Goal: Contribute content: Add original content to the website for others to see

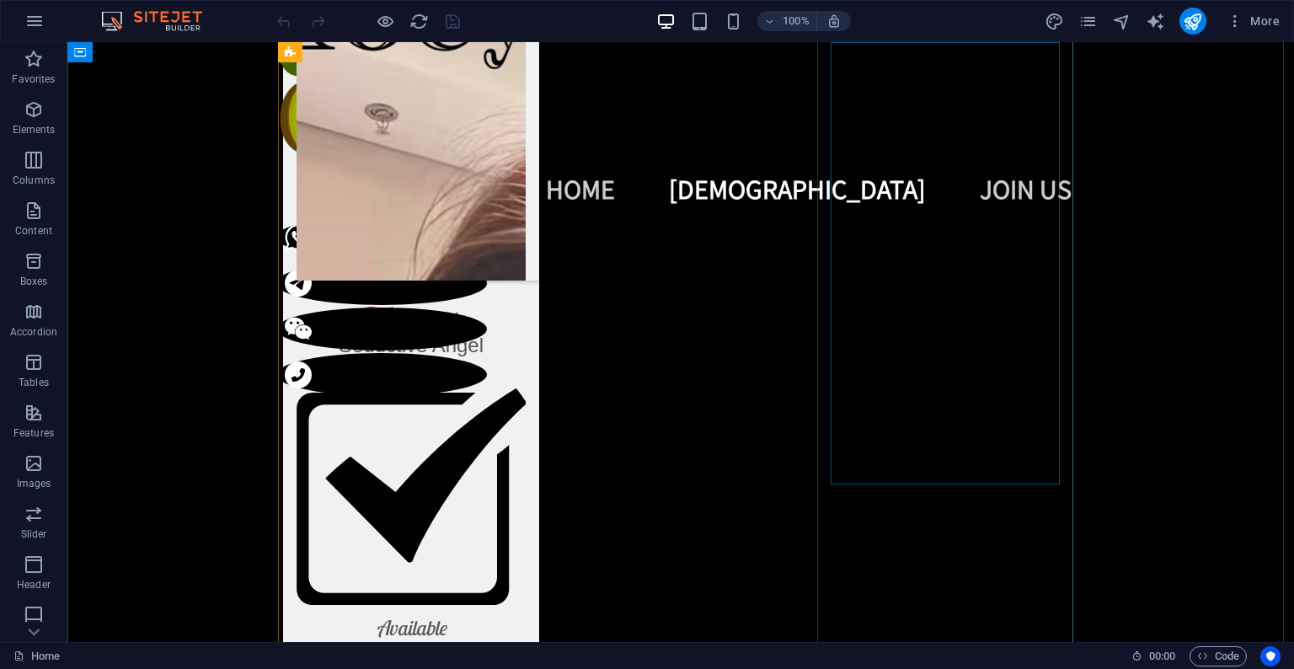
scroll to position [3100, 0]
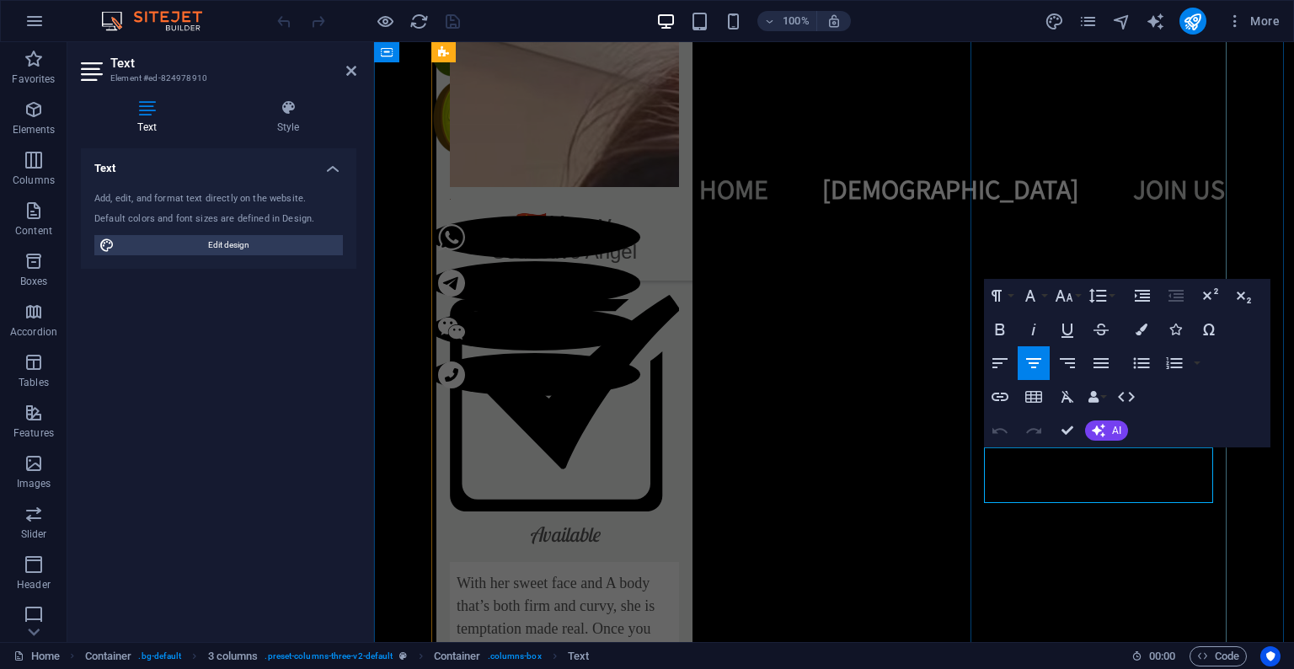
drag, startPoint x: 1124, startPoint y: 468, endPoint x: 1088, endPoint y: 468, distance: 36.2
drag, startPoint x: 1175, startPoint y: 489, endPoint x: 1030, endPoint y: 489, distance: 144.9
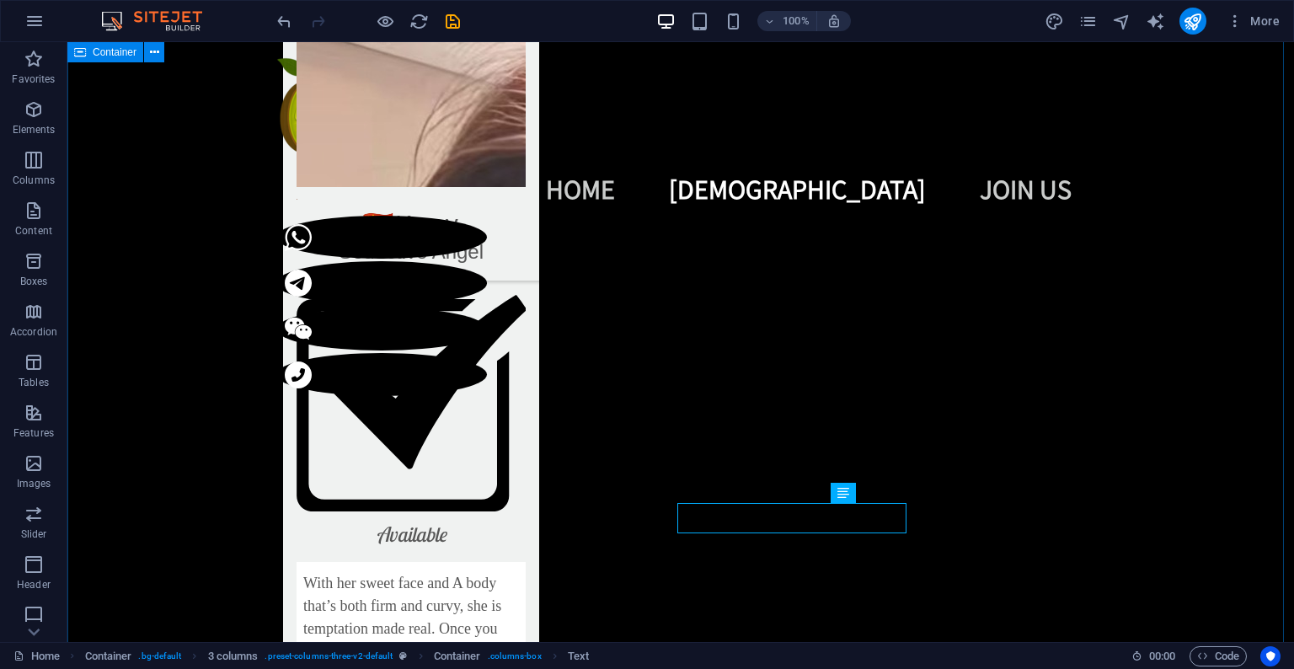
select select "%"
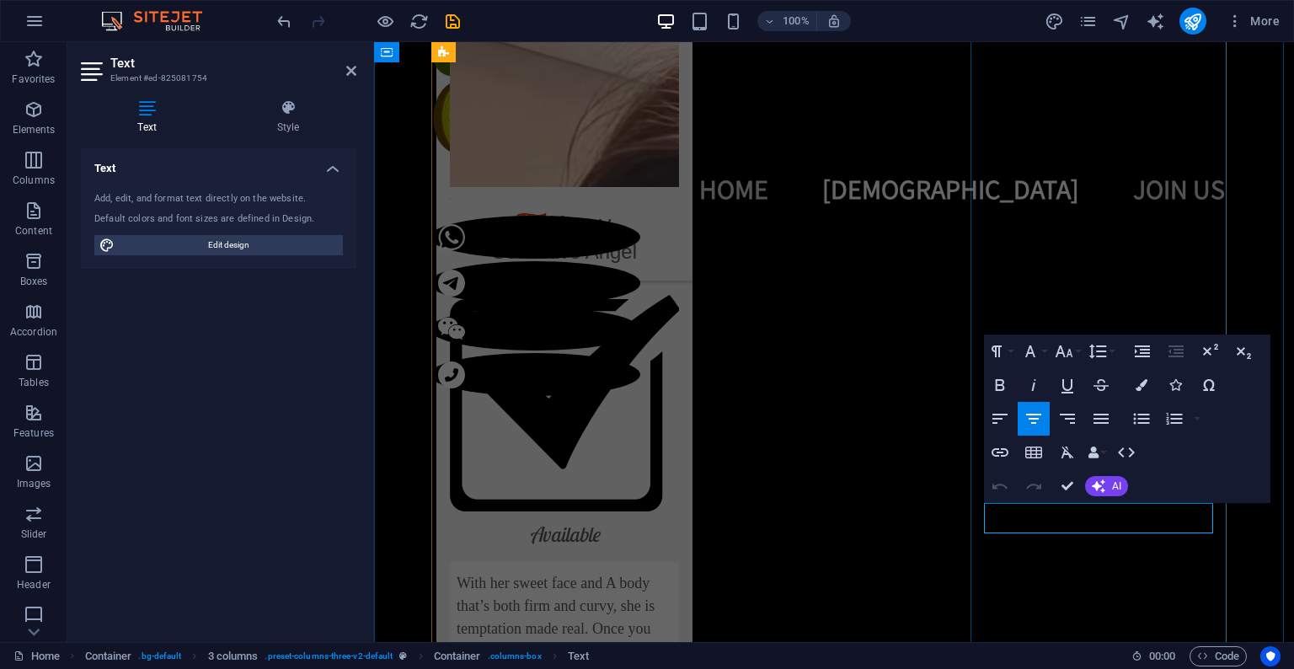
drag, startPoint x: 1154, startPoint y: 518, endPoint x: 1085, endPoint y: 518, distance: 69.1
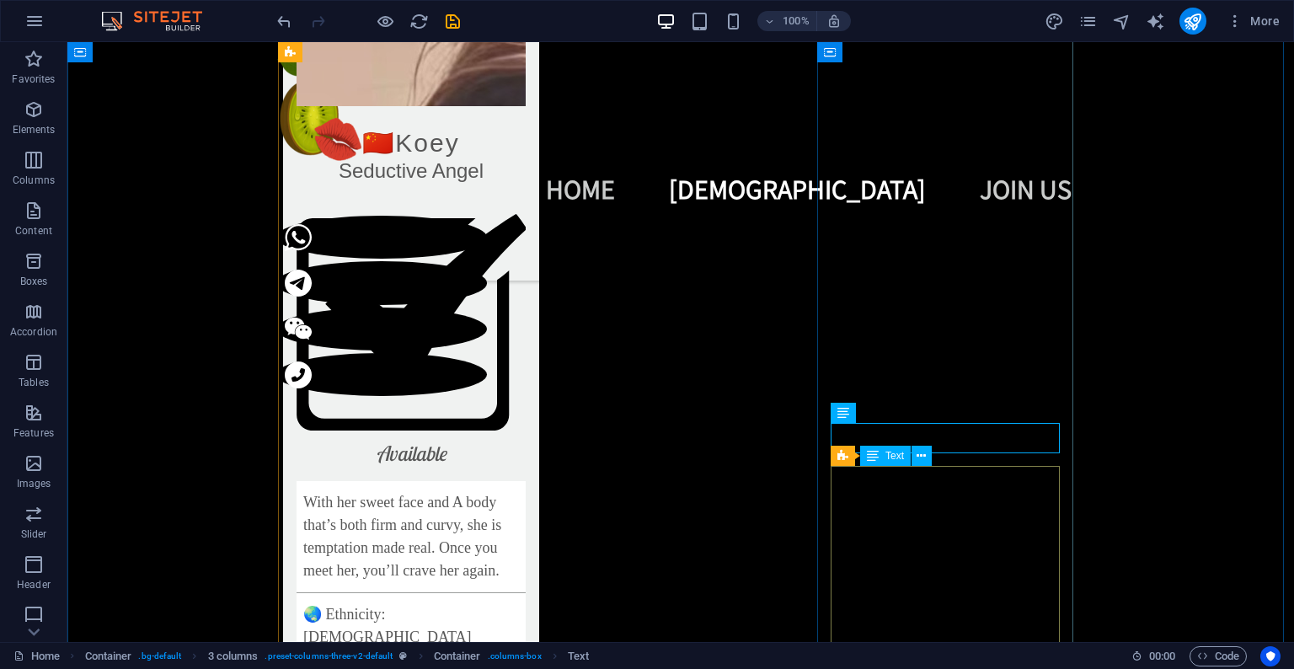
scroll to position [3196, 0]
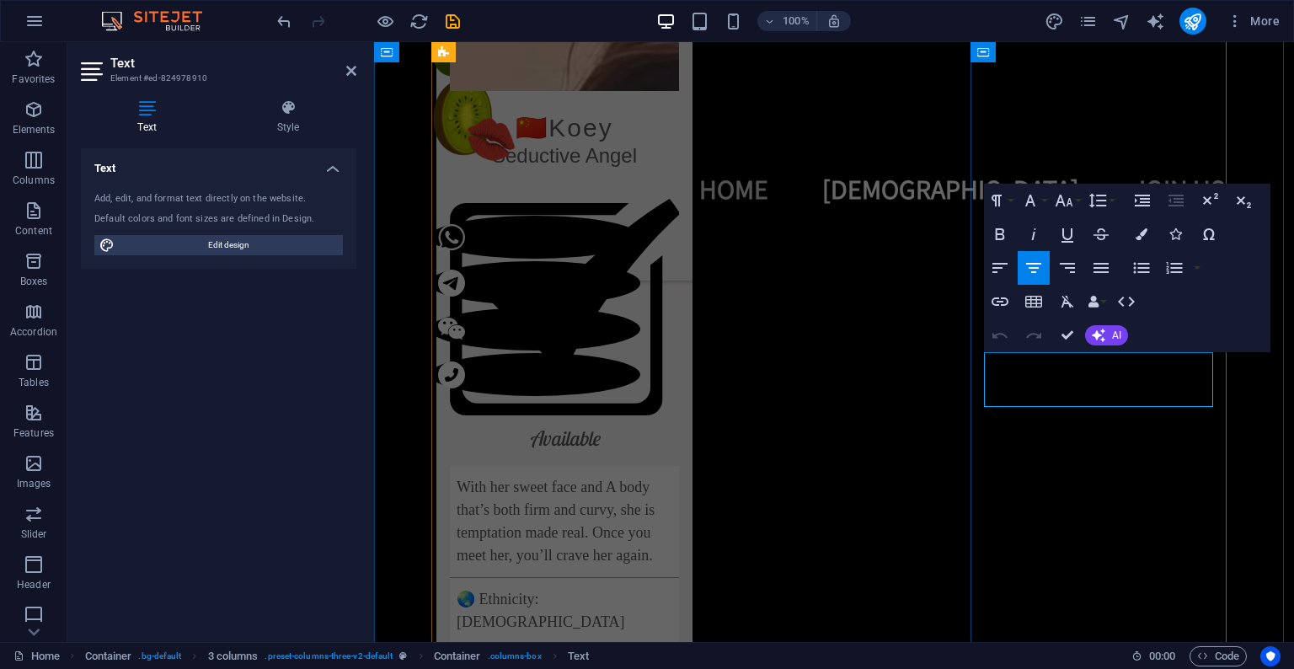
drag, startPoint x: 1074, startPoint y: 396, endPoint x: 1028, endPoint y: 391, distance: 46.6
drag, startPoint x: 1089, startPoint y: 396, endPoint x: 1178, endPoint y: 394, distance: 88.5
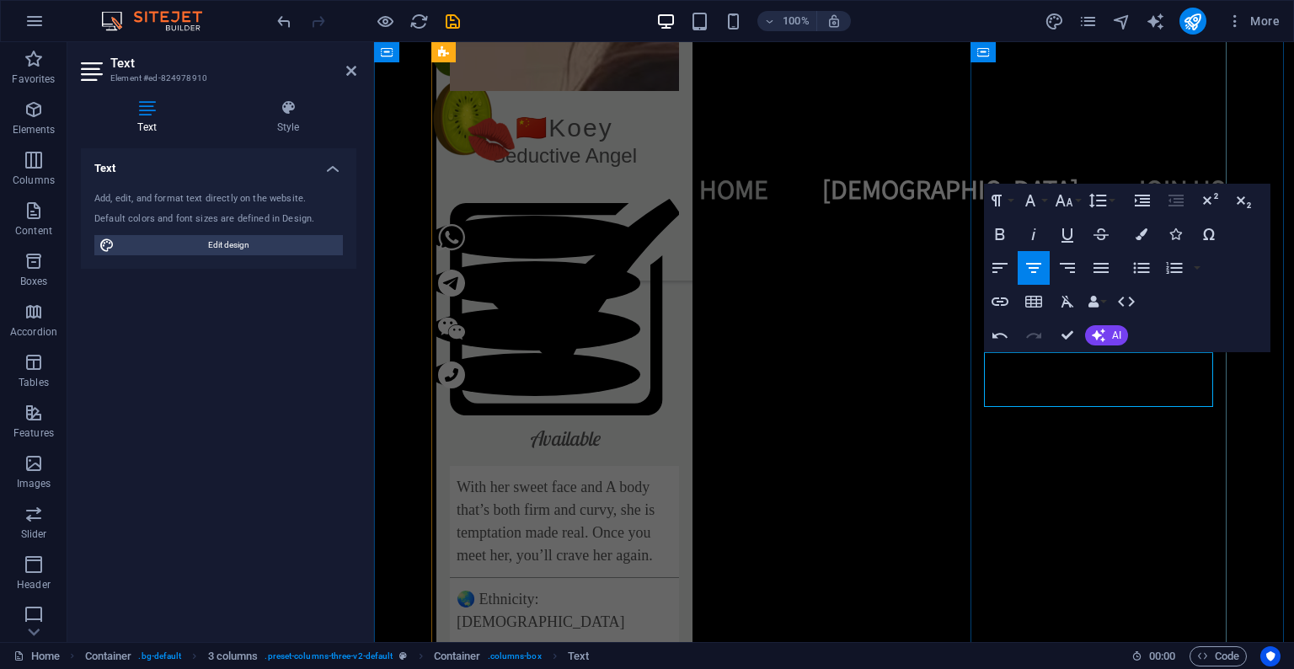
drag, startPoint x: 1078, startPoint y: 394, endPoint x: 1019, endPoint y: 393, distance: 59.0
drag, startPoint x: 1078, startPoint y: 390, endPoint x: 1173, endPoint y: 385, distance: 95.3
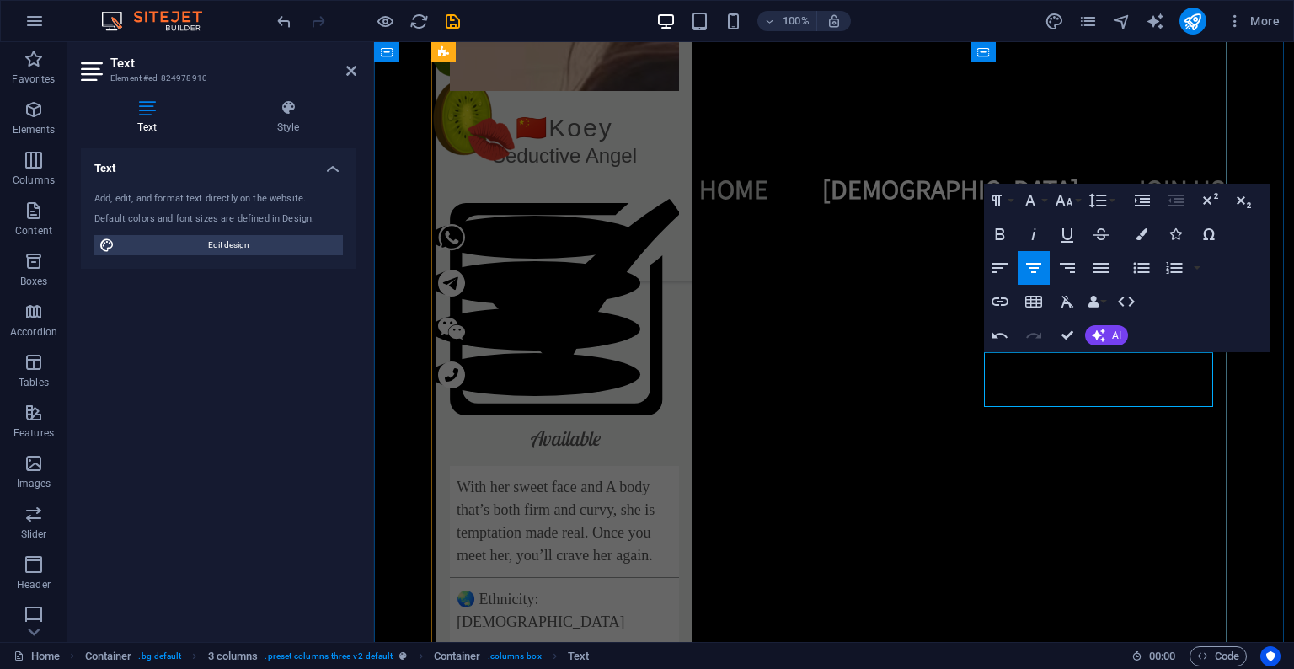
drag, startPoint x: 1028, startPoint y: 393, endPoint x: 1177, endPoint y: 393, distance: 149.1
drag, startPoint x: 1151, startPoint y: 397, endPoint x: 1002, endPoint y: 395, distance: 149.1
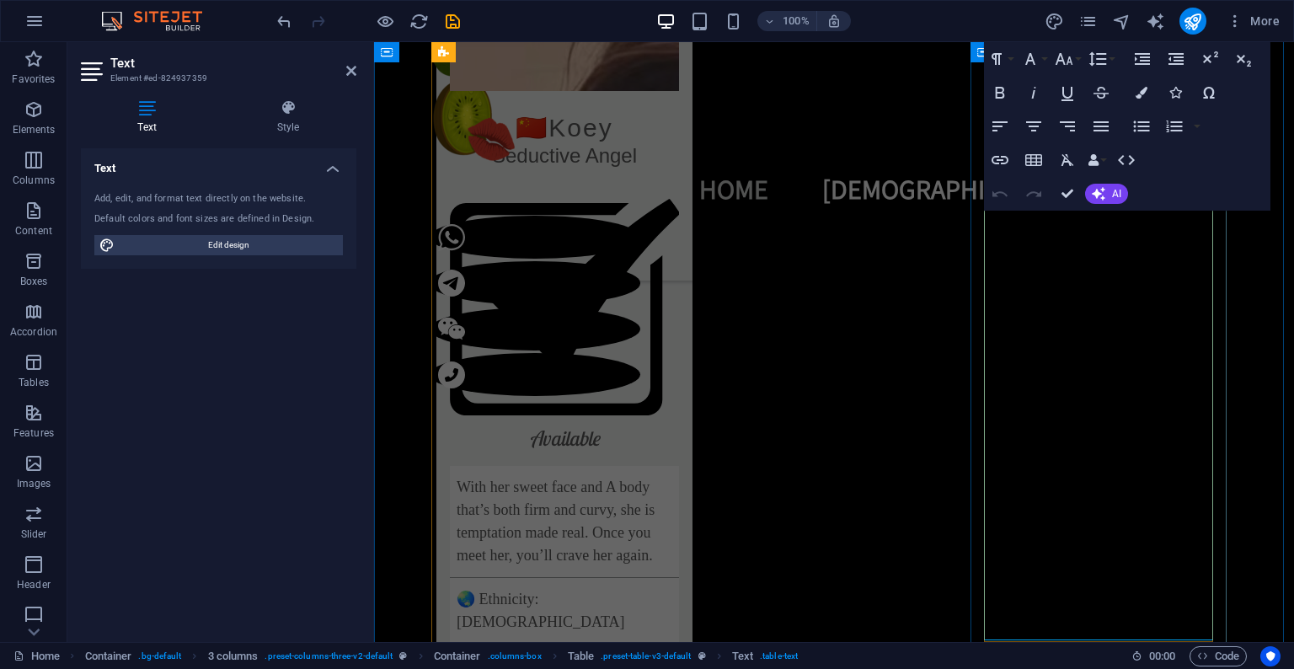
scroll to position [3470, 0]
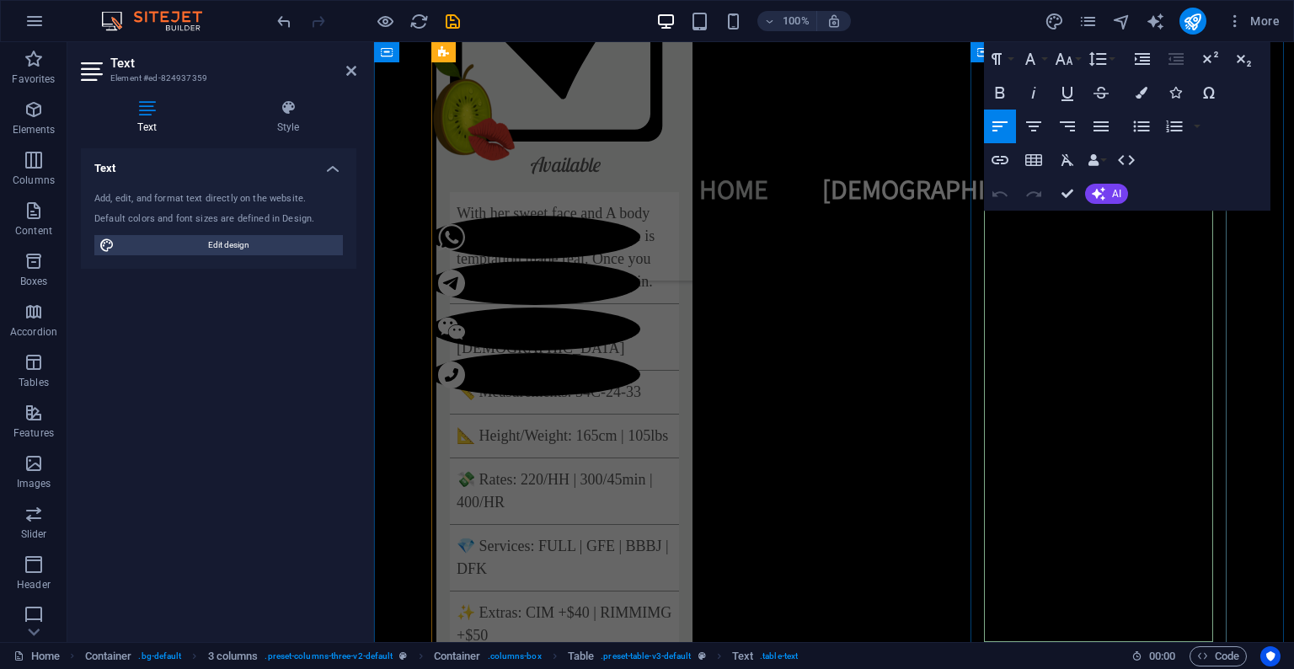
drag, startPoint x: 994, startPoint y: 223, endPoint x: 1173, endPoint y: 268, distance: 184.1
copy span "and a playful “yes” to your desires. Let her pamper you with pure GFE."
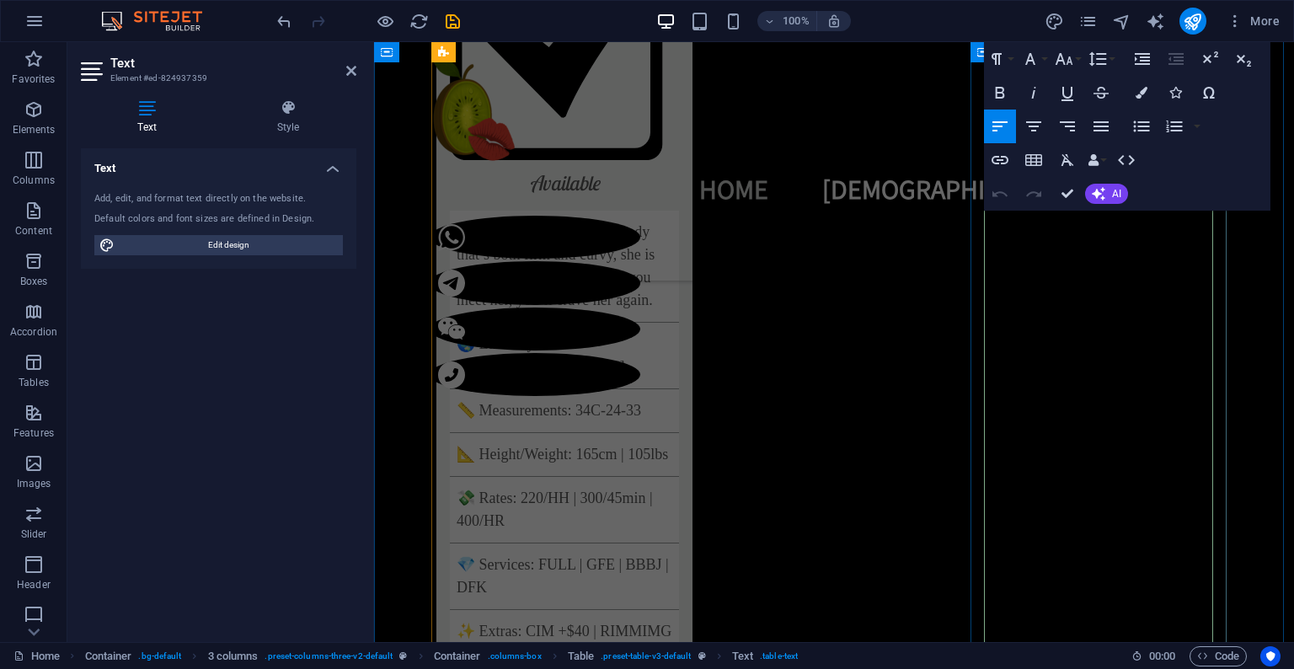
scroll to position [3338, 0]
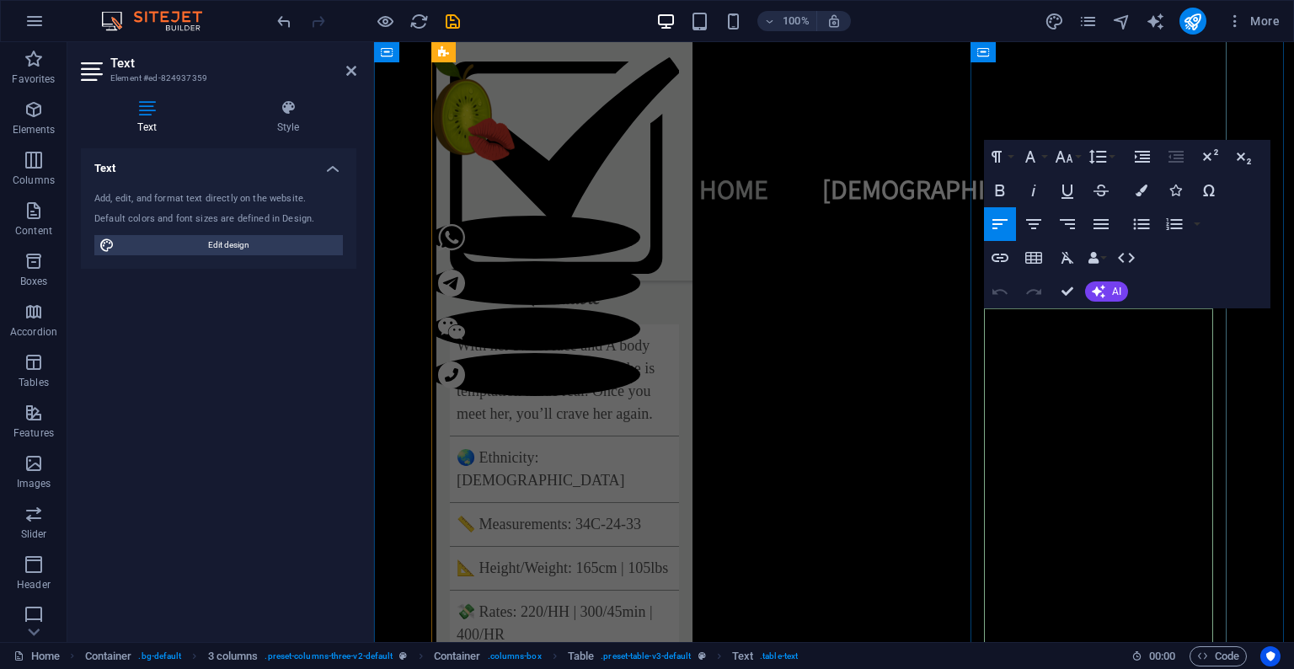
drag, startPoint x: 993, startPoint y: 328, endPoint x: 1103, endPoint y: 398, distance: 129.9
copy span "Alluring curves, gentle hands, and a playful “yes” to your desires. Let her pam…"
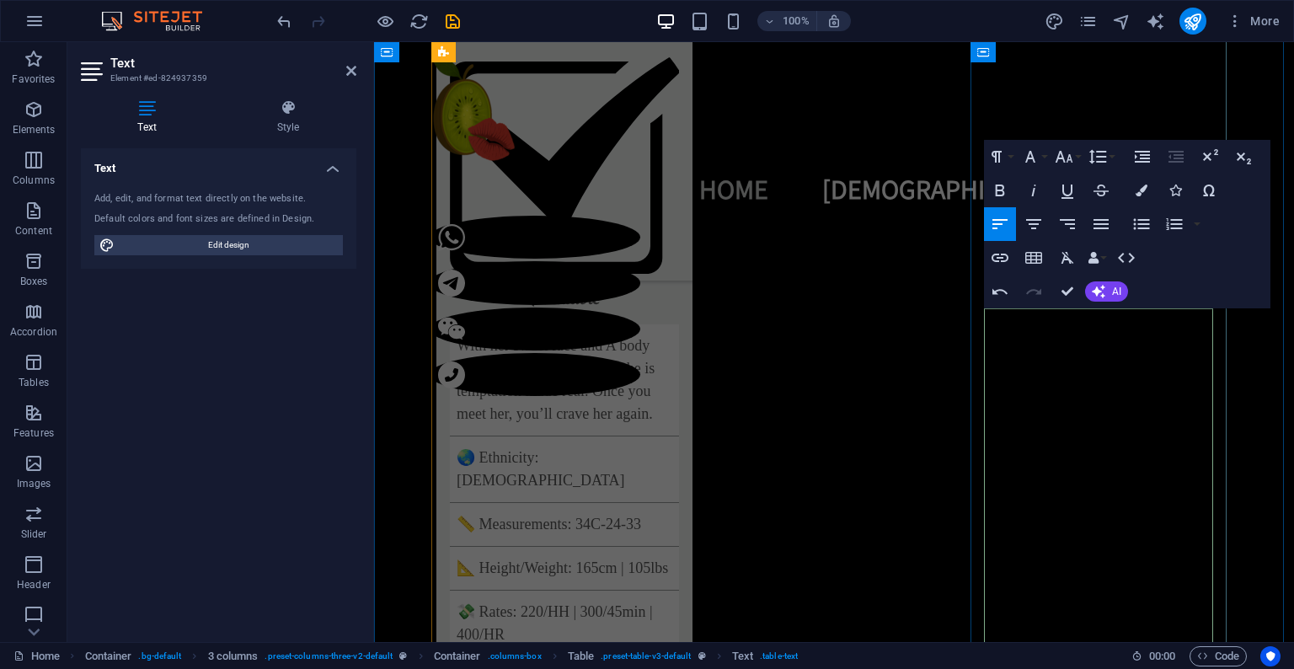
drag, startPoint x: 1069, startPoint y: 492, endPoint x: 1051, endPoint y: 486, distance: 19.5
drag, startPoint x: 1192, startPoint y: 473, endPoint x: 1151, endPoint y: 446, distance: 49.8
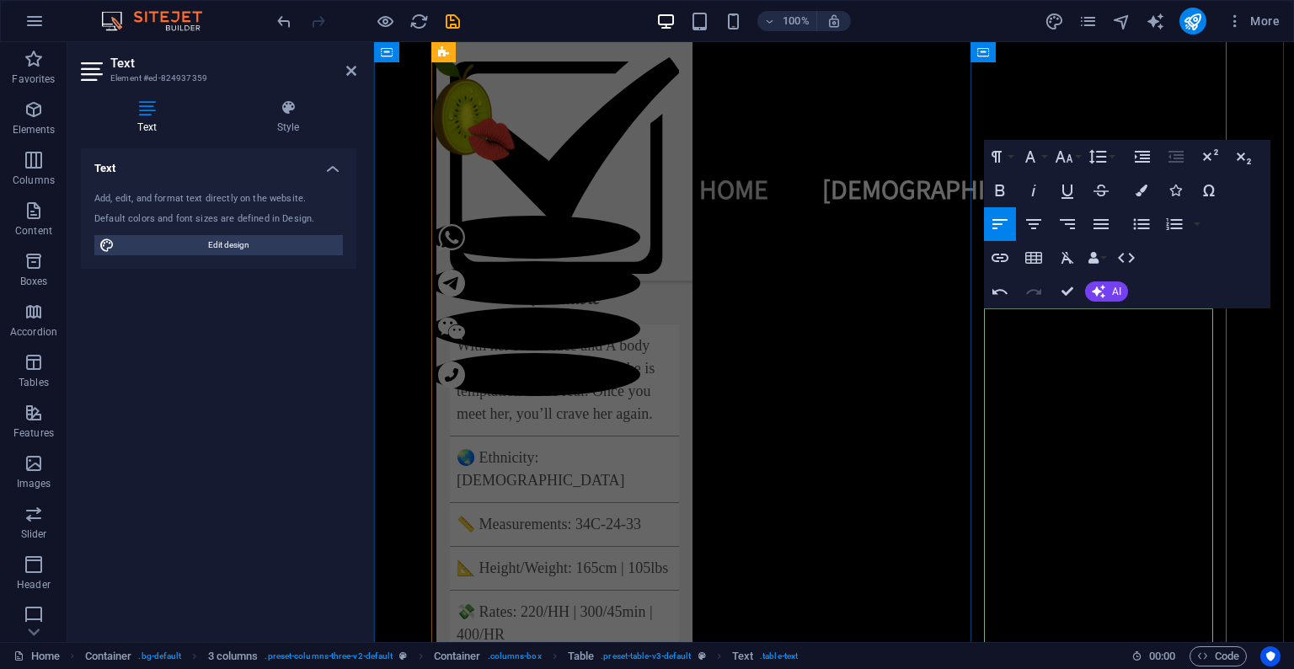
drag, startPoint x: 1175, startPoint y: 446, endPoint x: 1198, endPoint y: 446, distance: 22.7
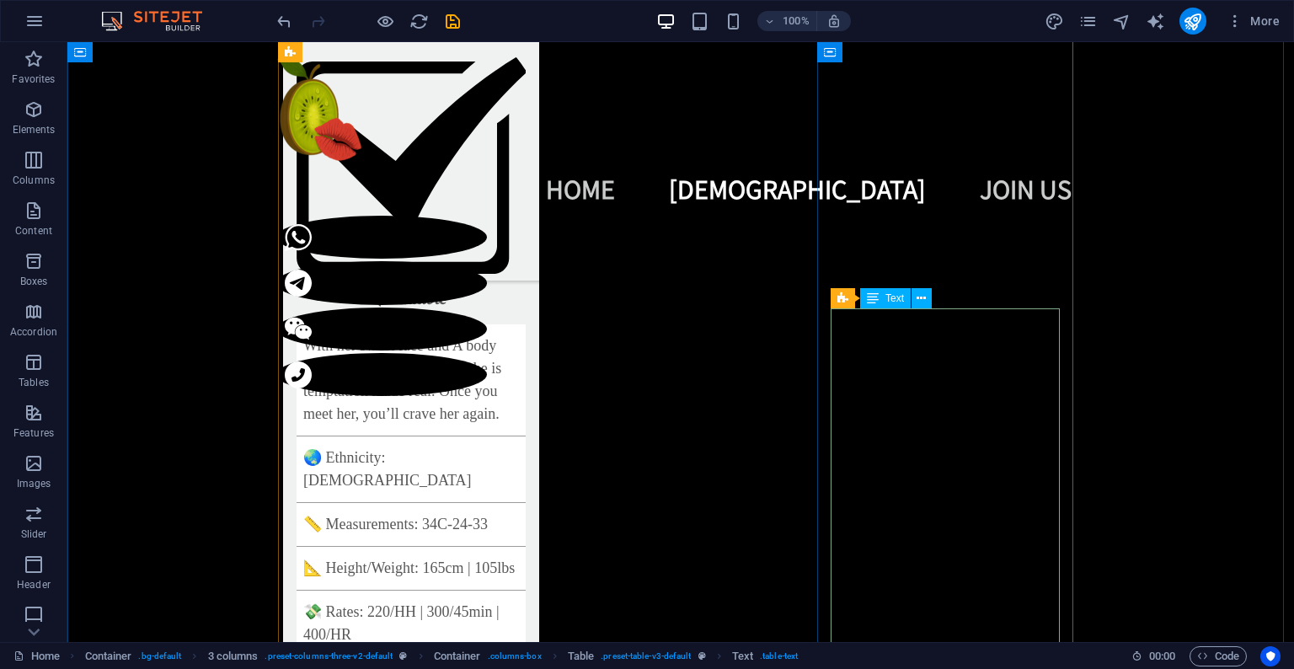
drag, startPoint x: 953, startPoint y: 446, endPoint x: 676, endPoint y: 434, distance: 277.4
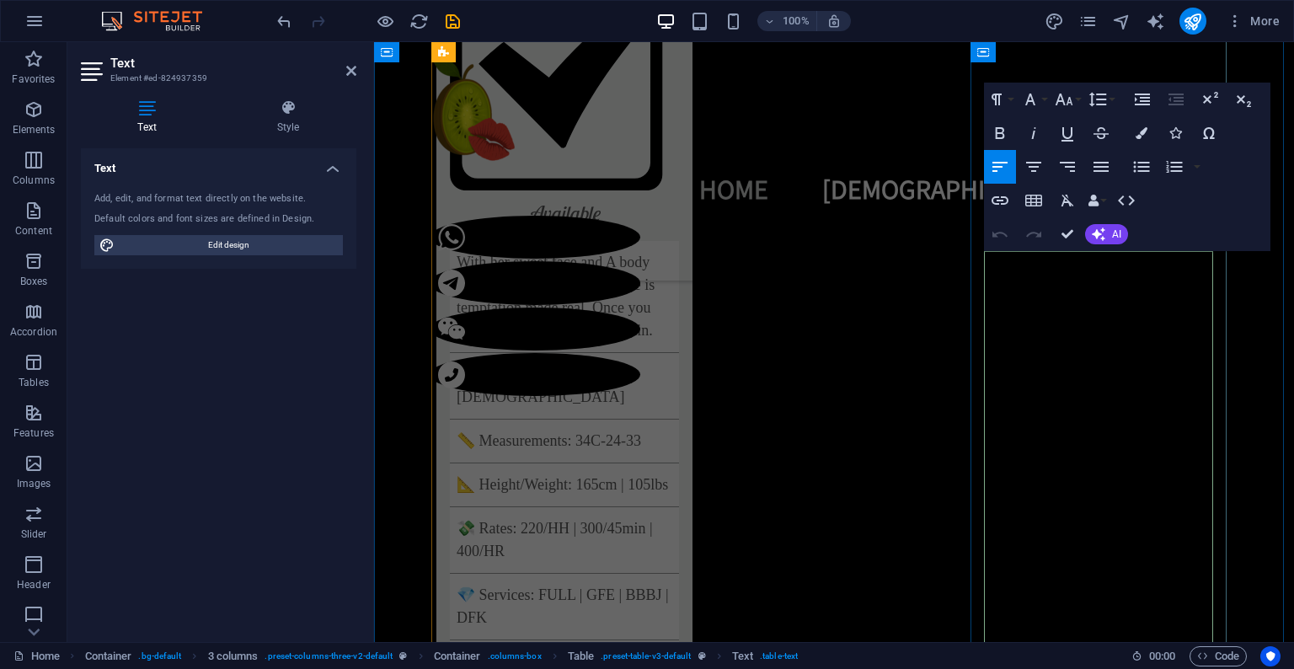
scroll to position [3388, 0]
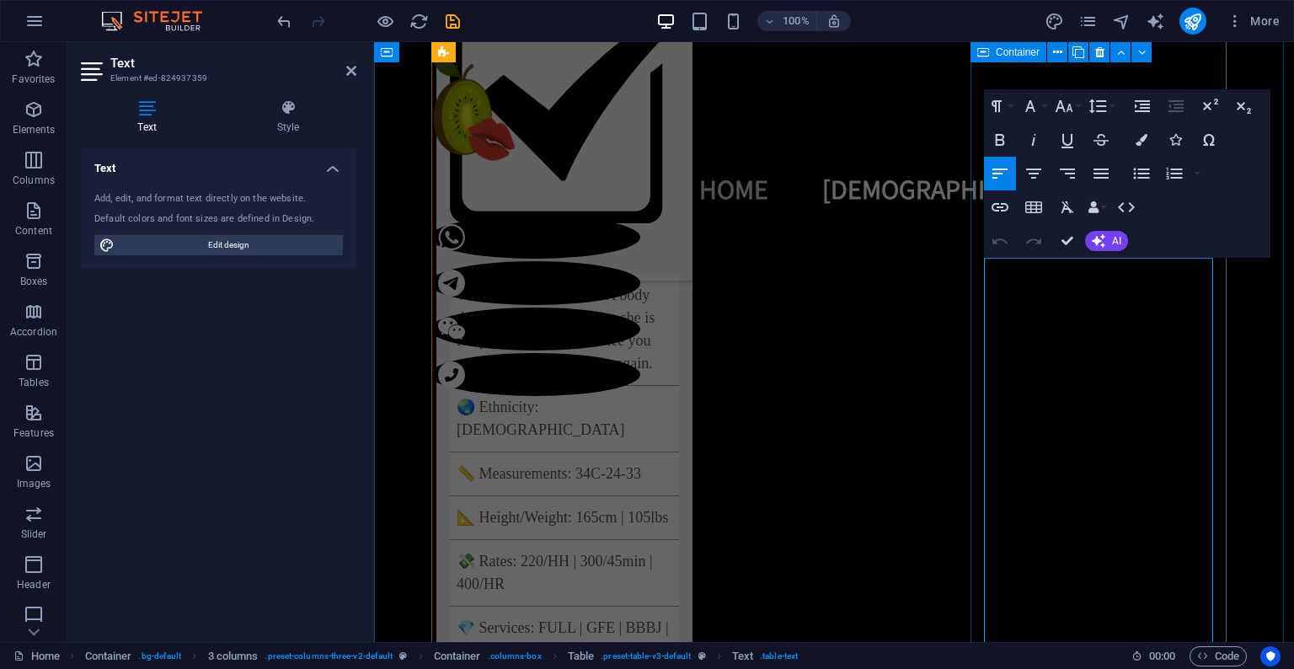
drag, startPoint x: 1094, startPoint y: 348, endPoint x: 981, endPoint y: 272, distance: 136.0
drag, startPoint x: 1164, startPoint y: 298, endPoint x: 1166, endPoint y: 334, distance: 36.3
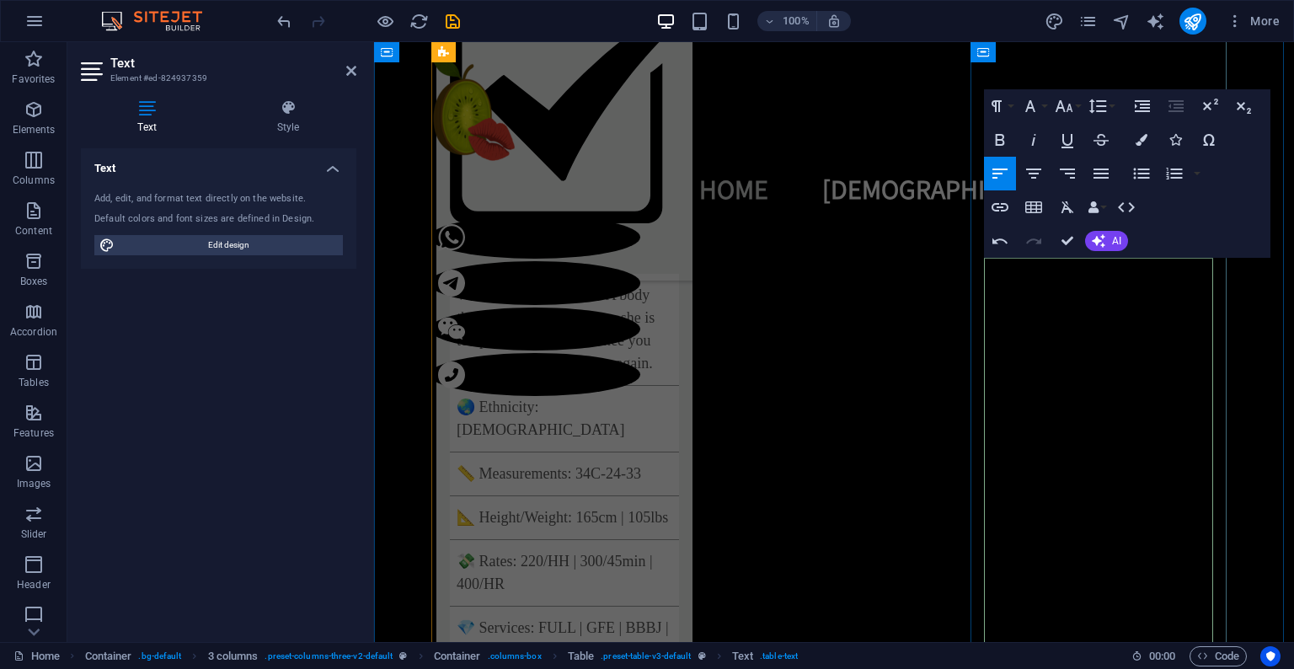
drag, startPoint x: 1159, startPoint y: 300, endPoint x: 1135, endPoint y: 342, distance: 48.7
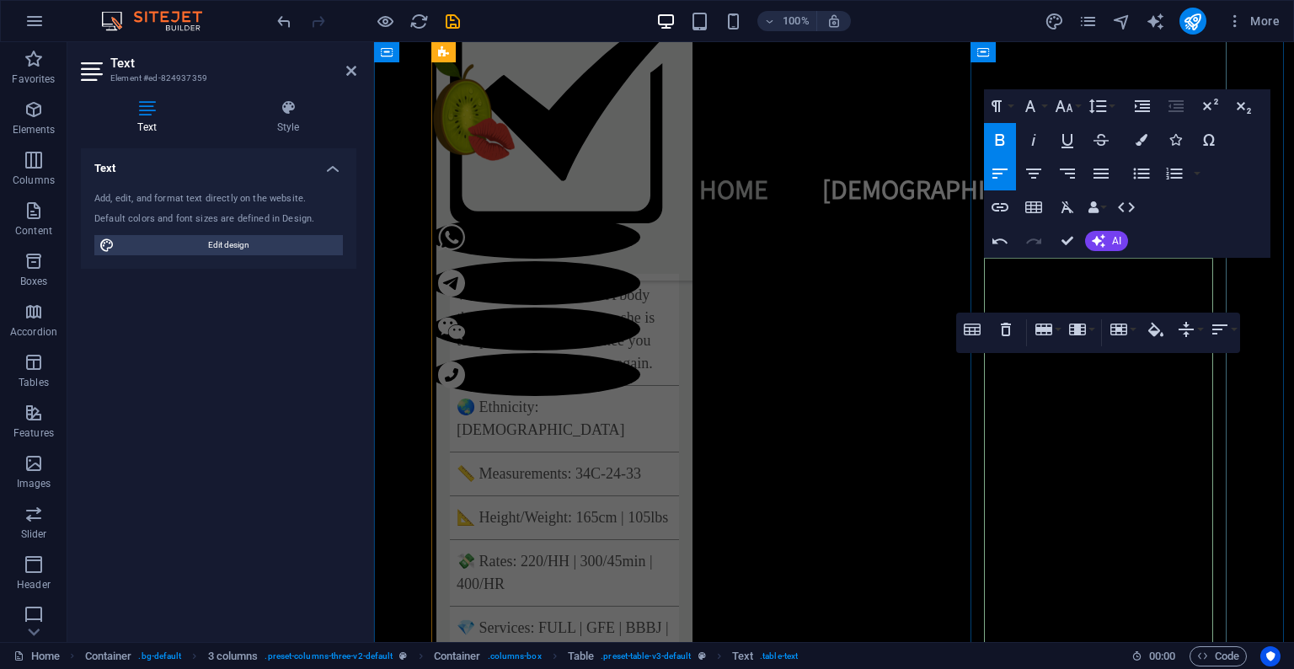
scroll to position [3456, 0]
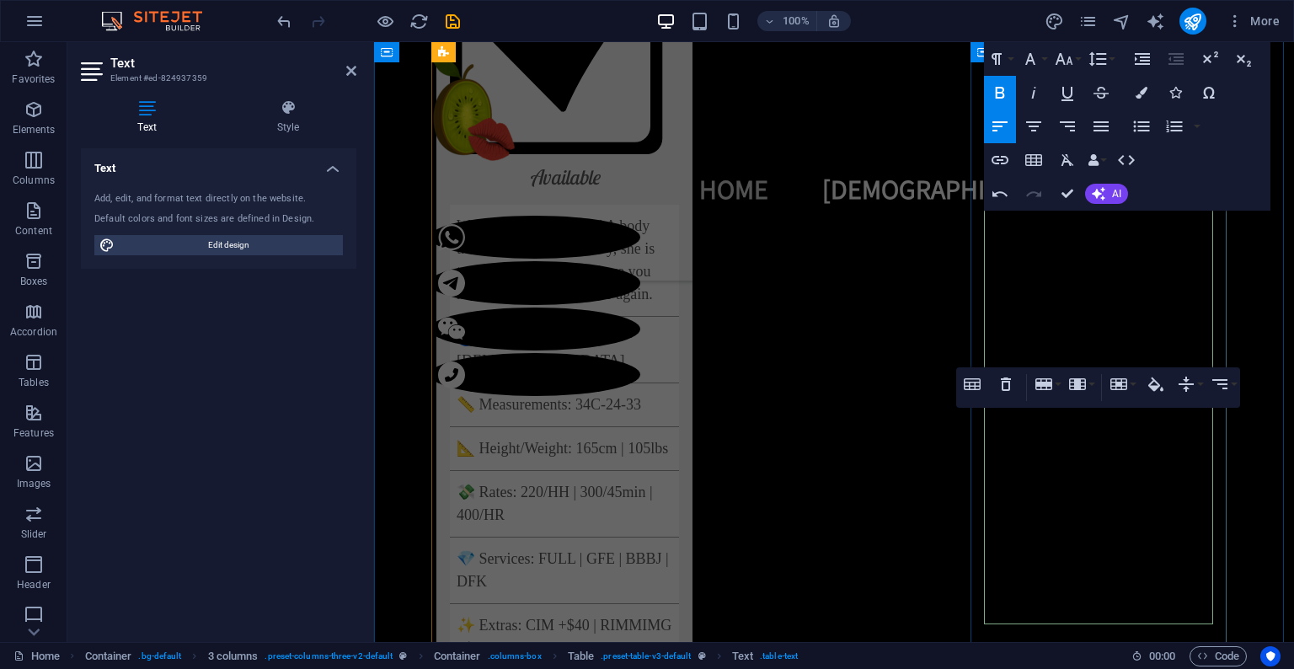
scroll to position [3511, 0]
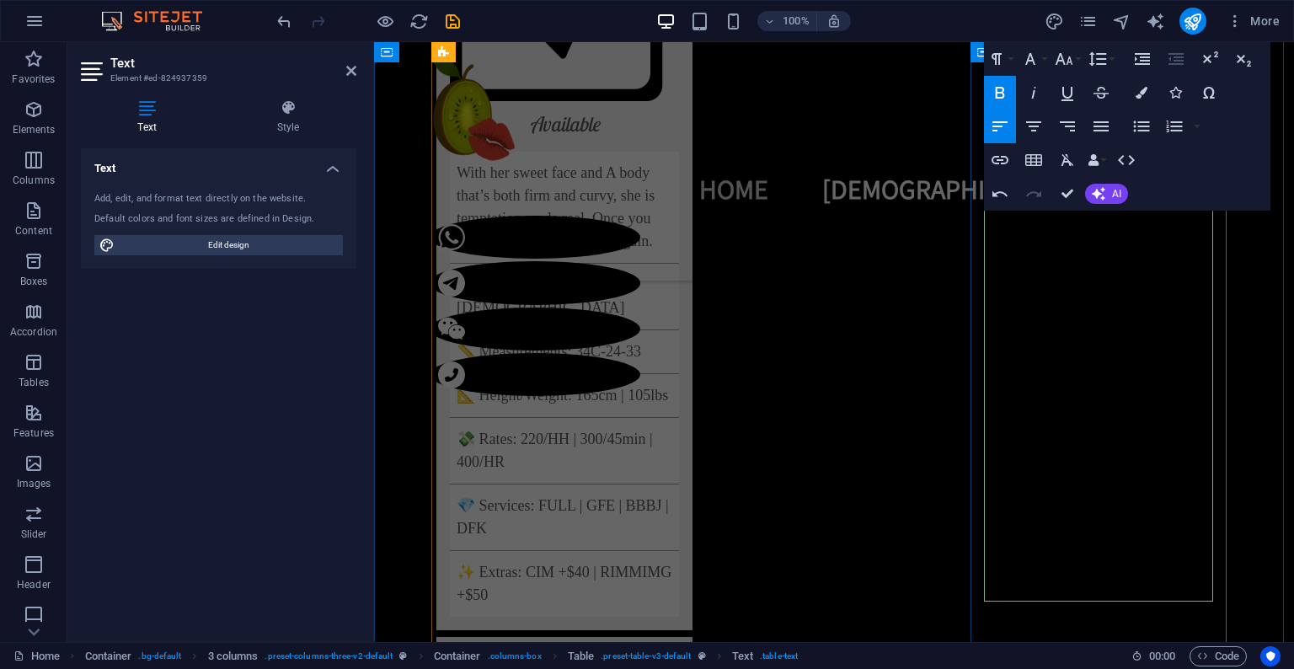
drag, startPoint x: 1120, startPoint y: 579, endPoint x: 1210, endPoint y: 574, distance: 90.3
drag, startPoint x: 1083, startPoint y: 425, endPoint x: 1057, endPoint y: 423, distance: 26.2
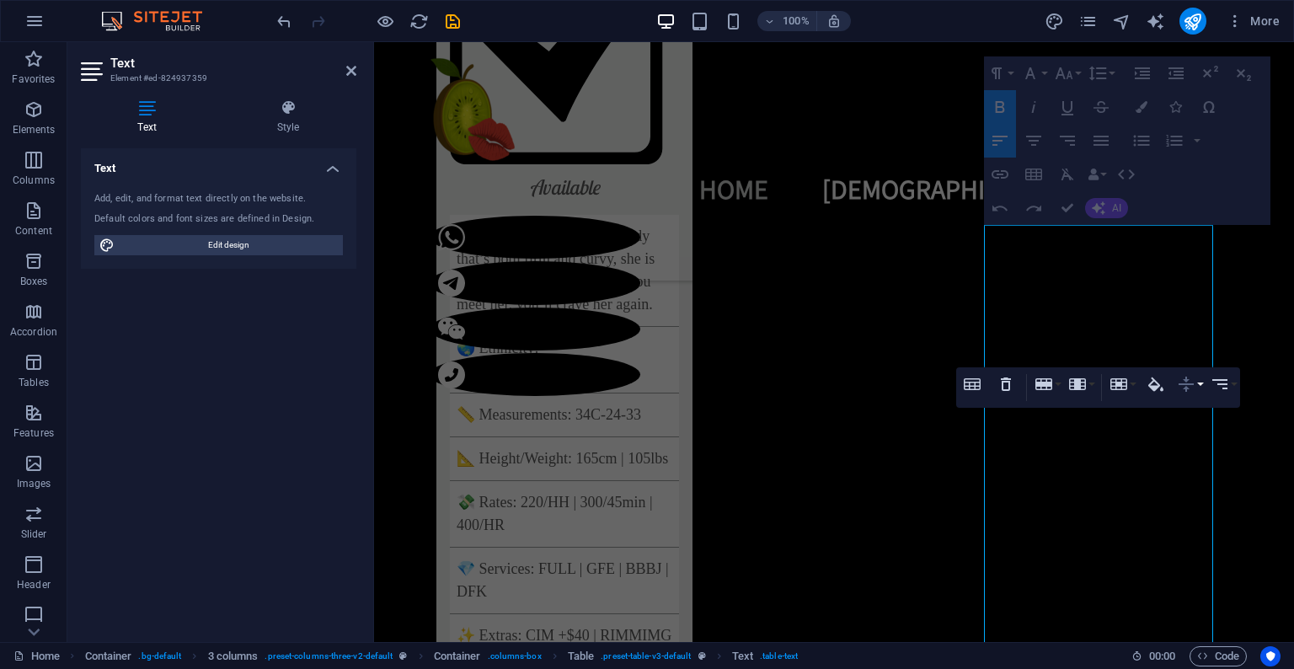
scroll to position [3404, 0]
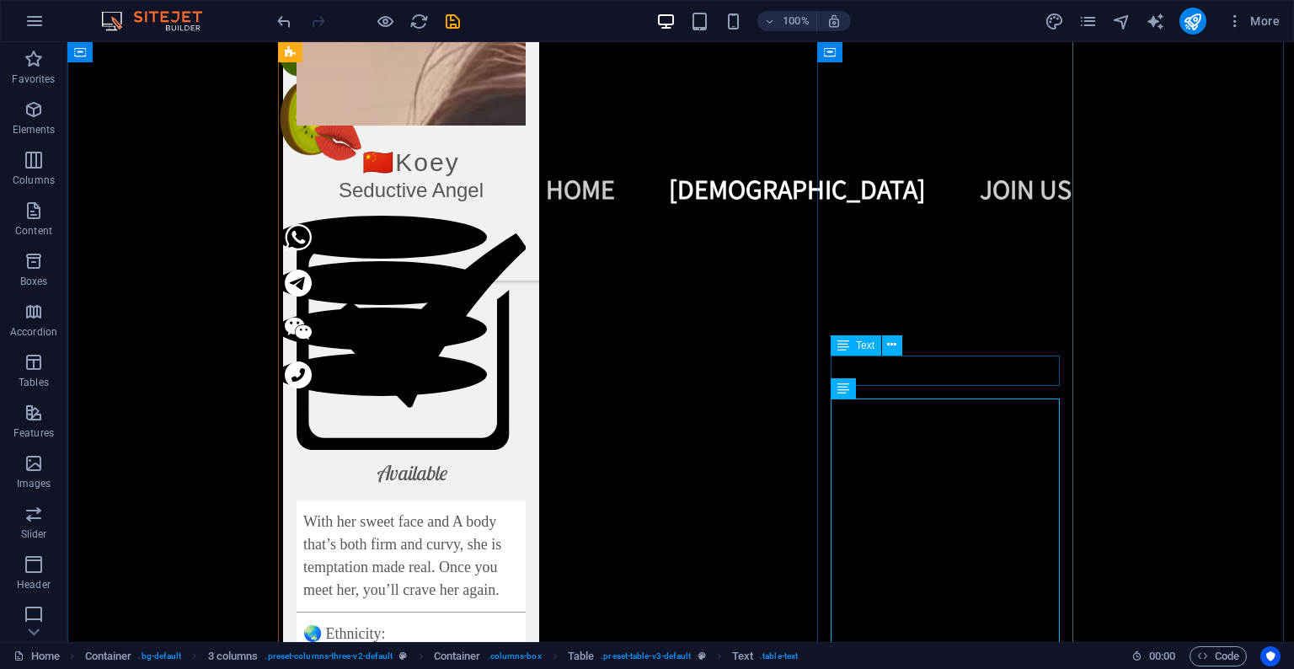
scroll to position [3016, 0]
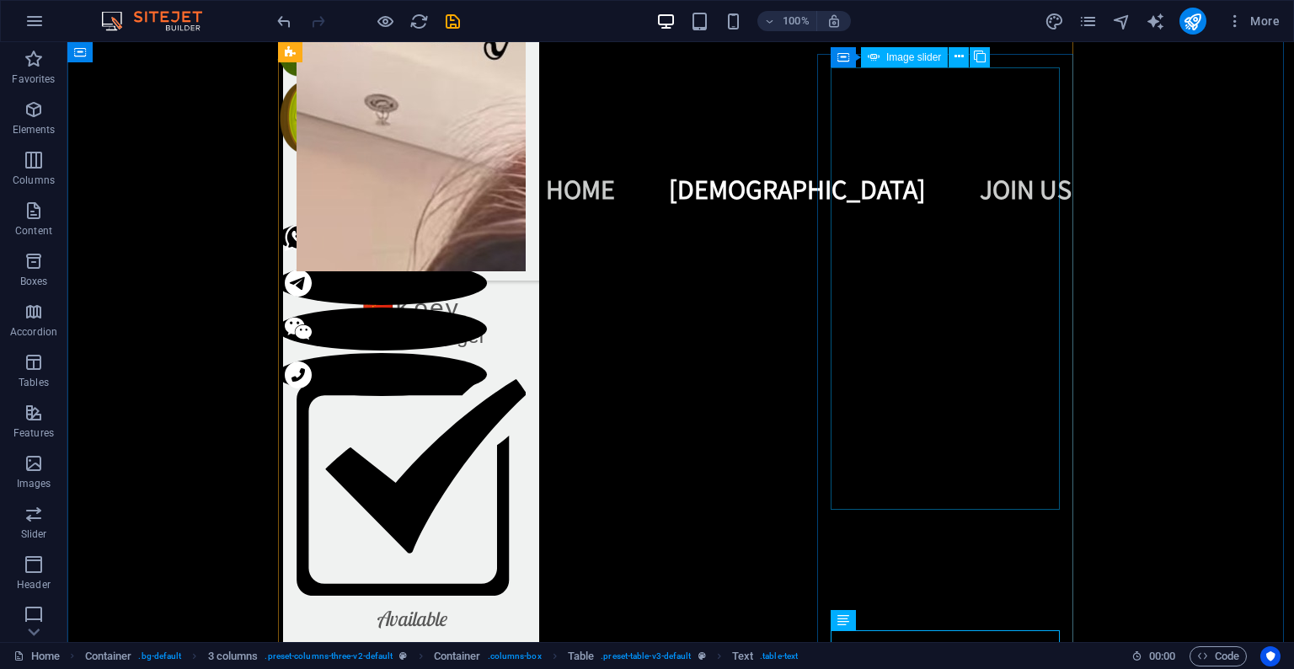
select select "px"
select select "fade"
select select "ms"
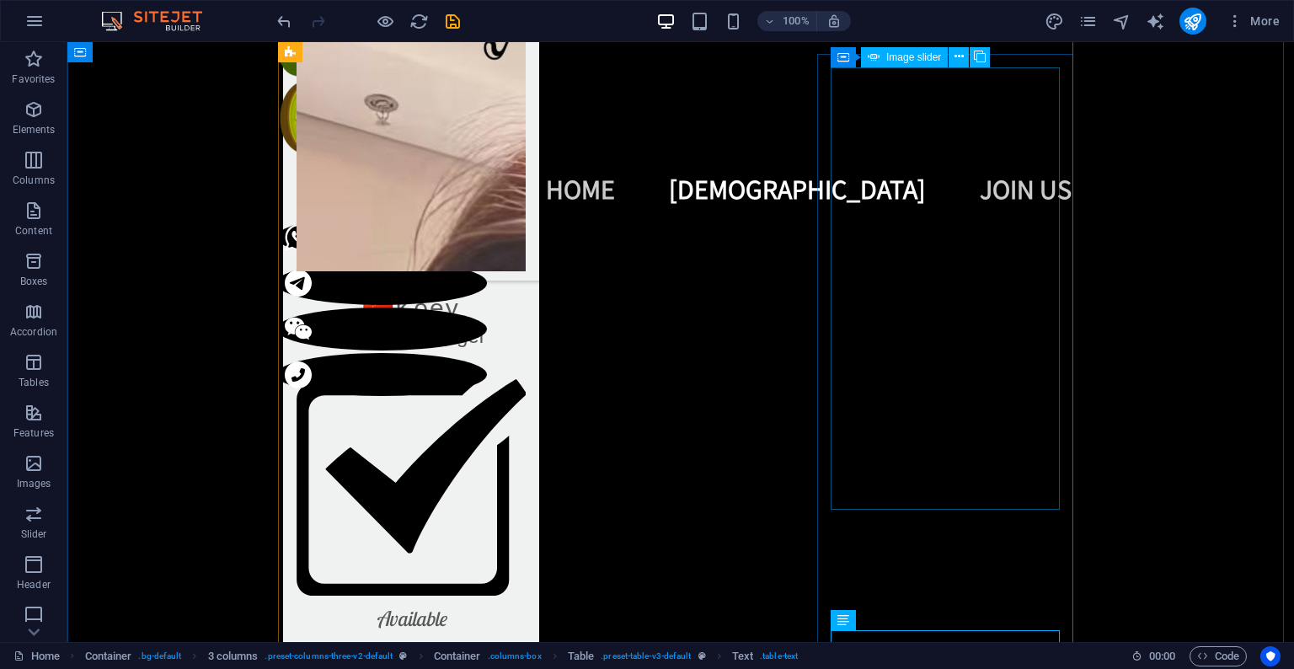
select select "s"
select select "progressive"
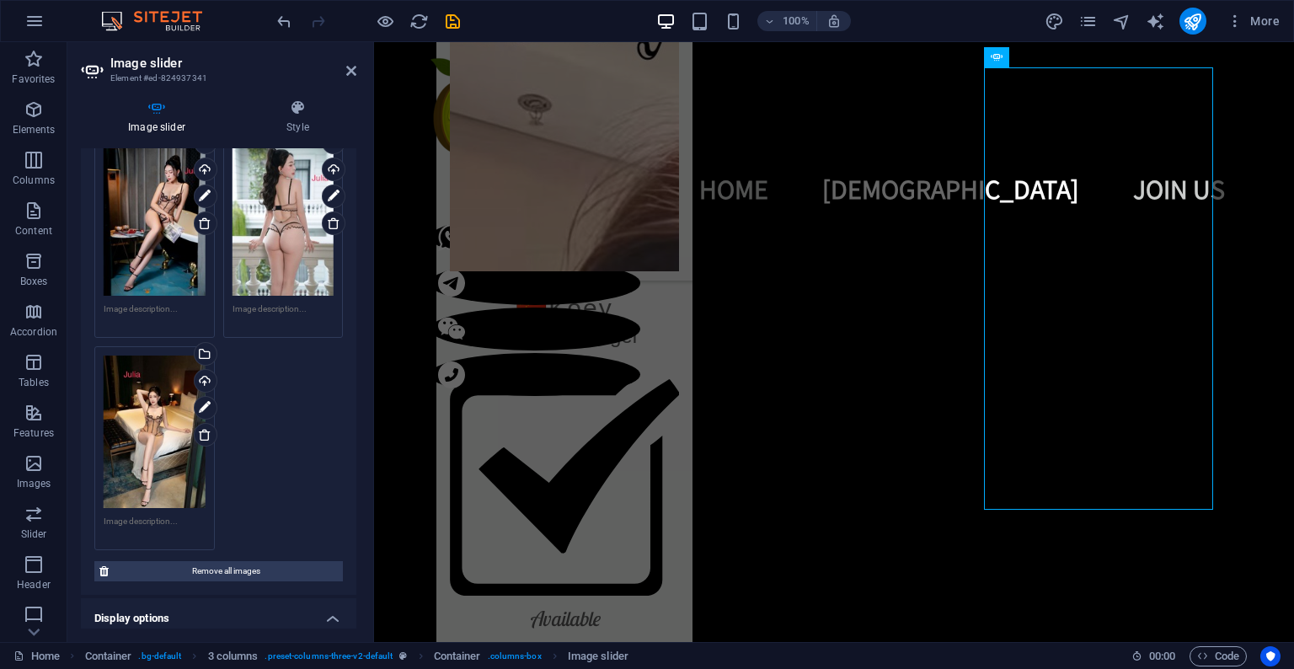
scroll to position [427, 0]
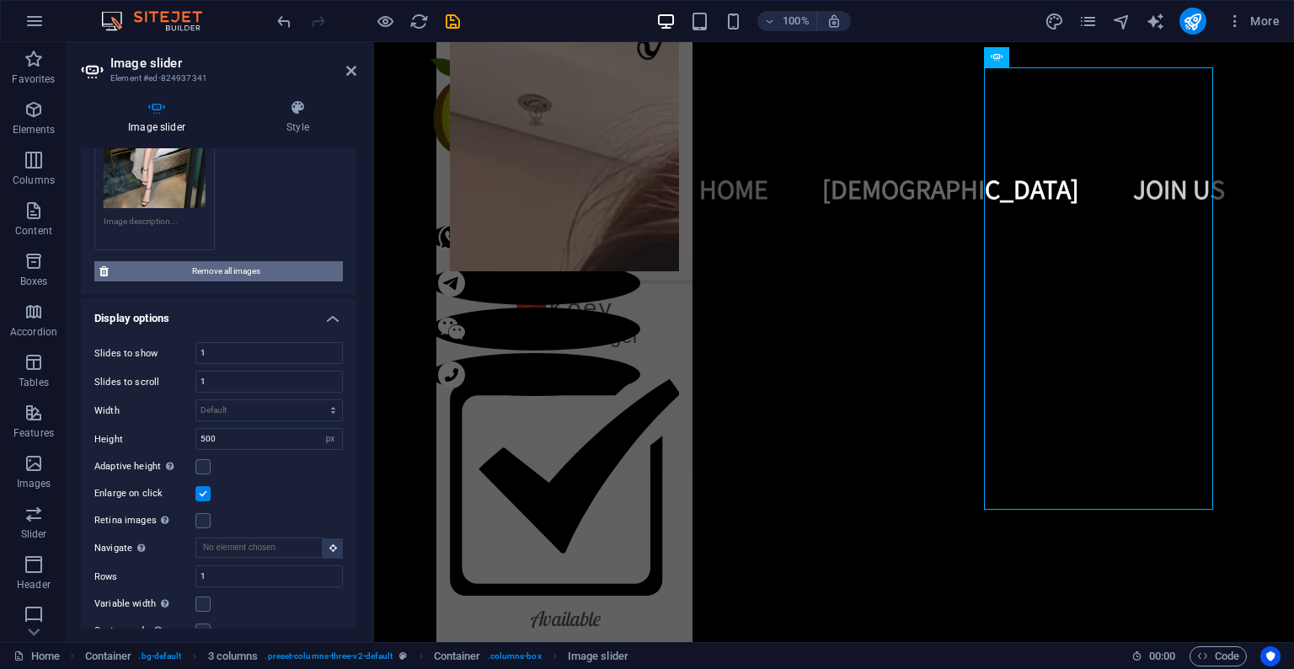
click at [231, 265] on span "Remove all images" at bounding box center [226, 271] width 224 height 20
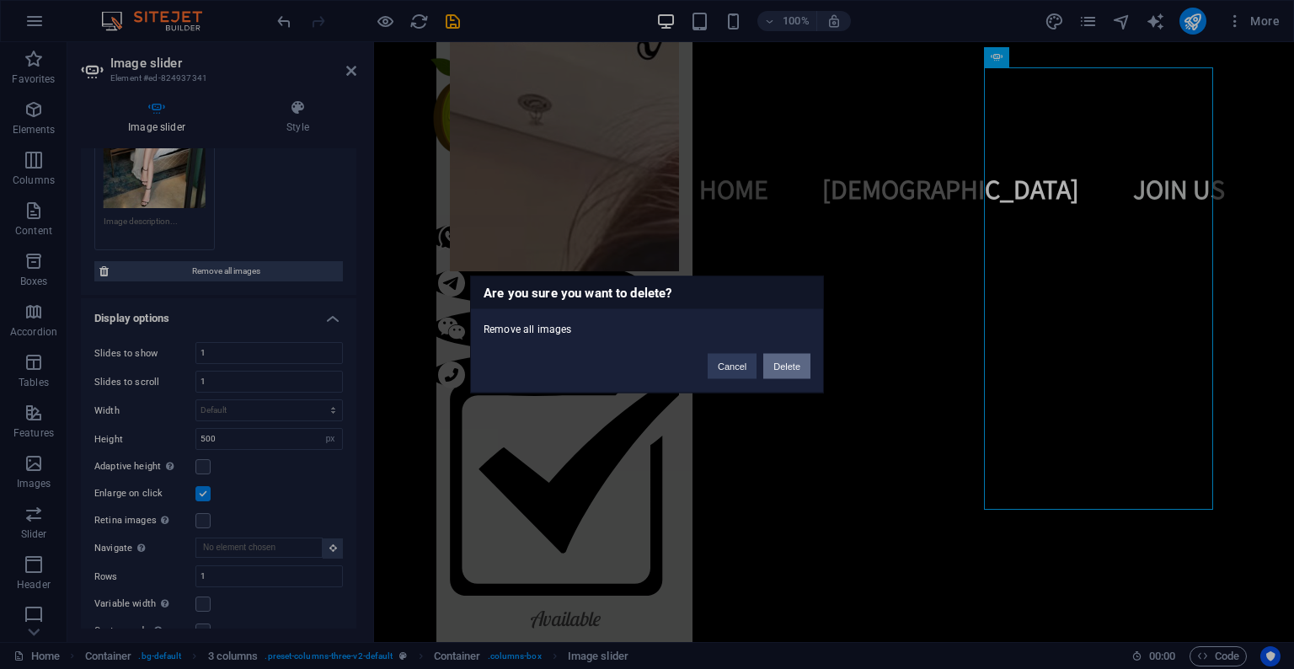
drag, startPoint x: 778, startPoint y: 365, endPoint x: 404, endPoint y: 322, distance: 376.5
click at [778, 365] on button "Delete" at bounding box center [786, 366] width 47 height 25
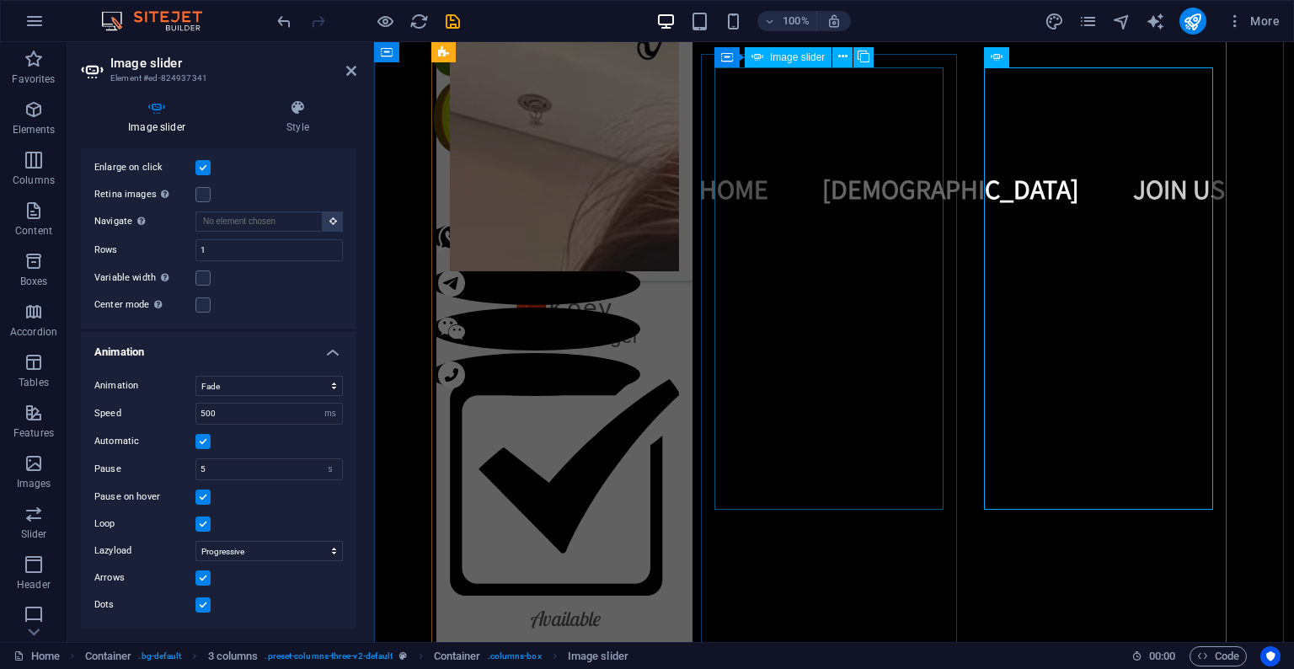
scroll to position [326, 0]
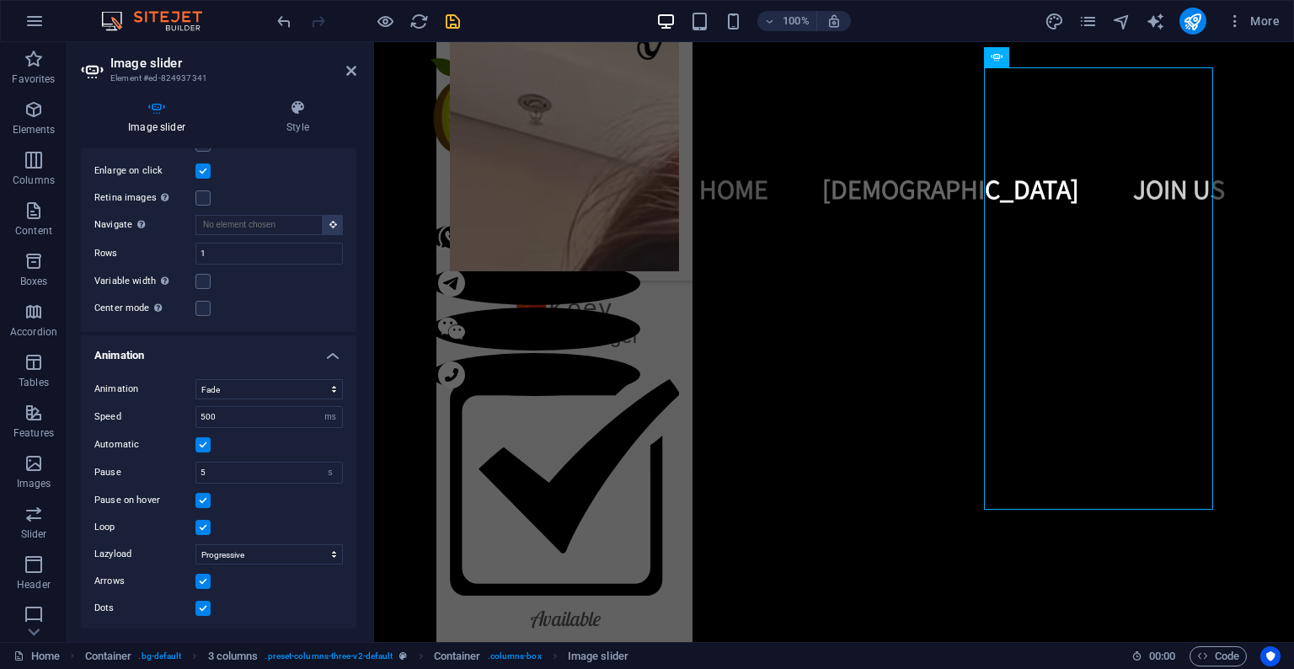
click at [454, 19] on icon "save" at bounding box center [452, 21] width 19 height 19
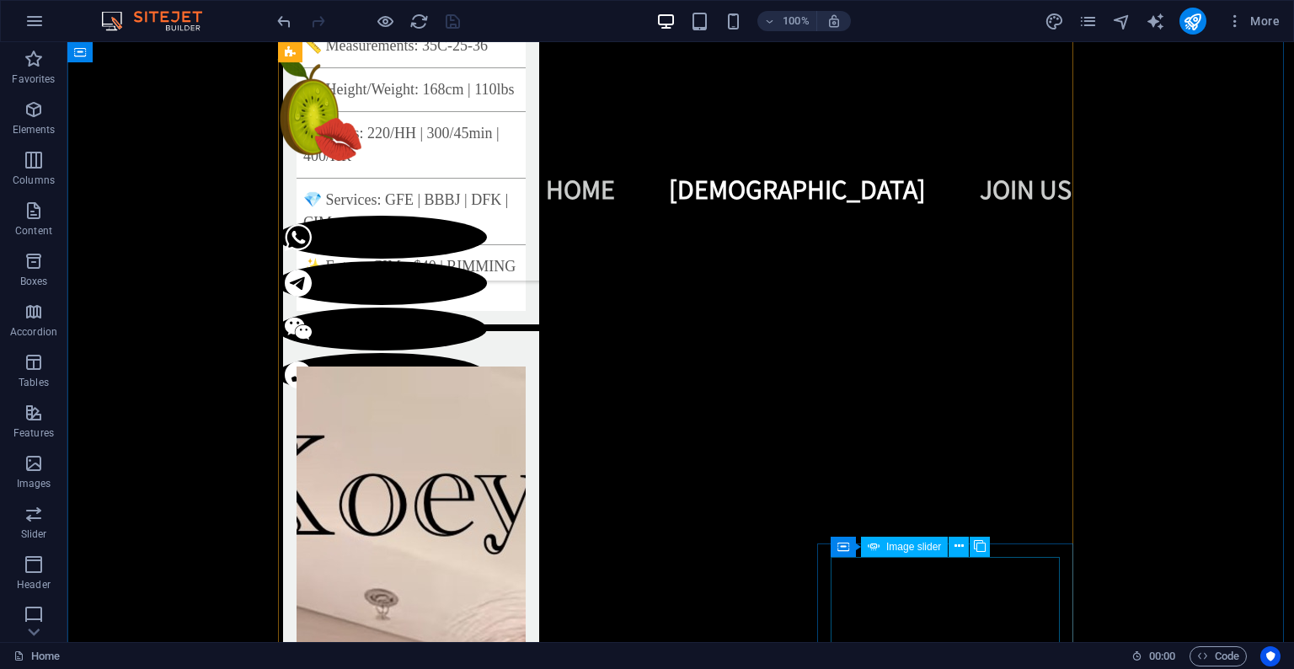
scroll to position [2529, 0]
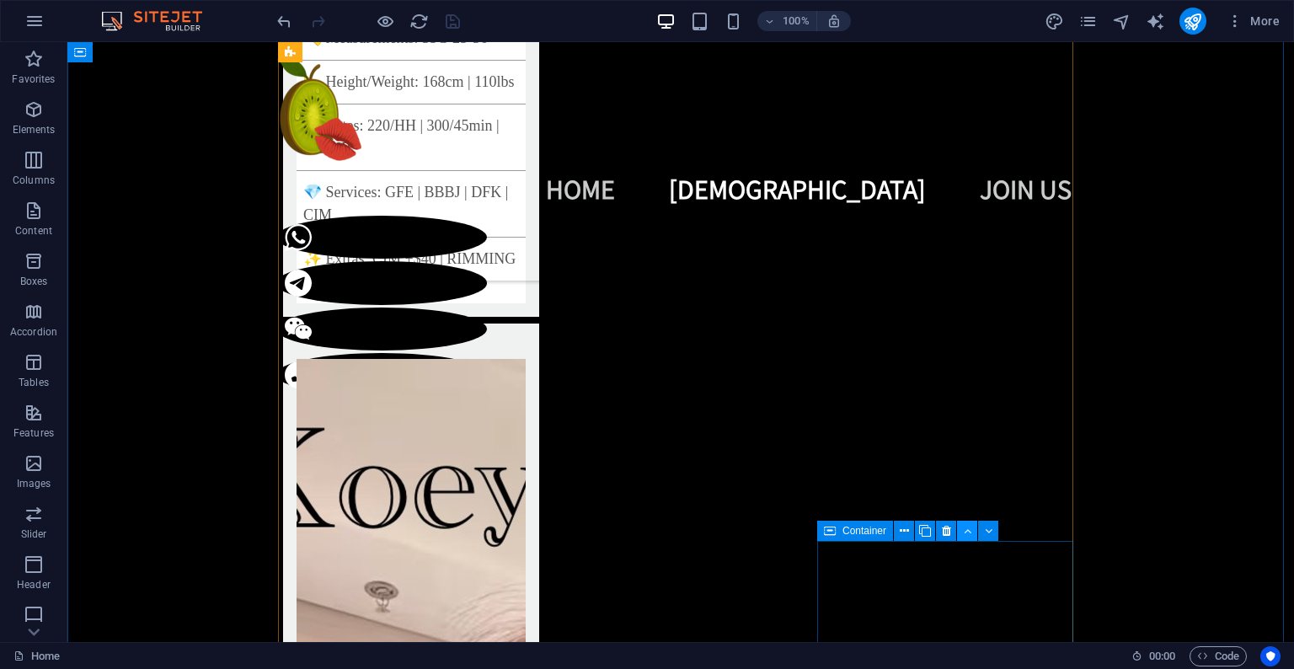
click at [969, 532] on icon at bounding box center [968, 531] width 8 height 18
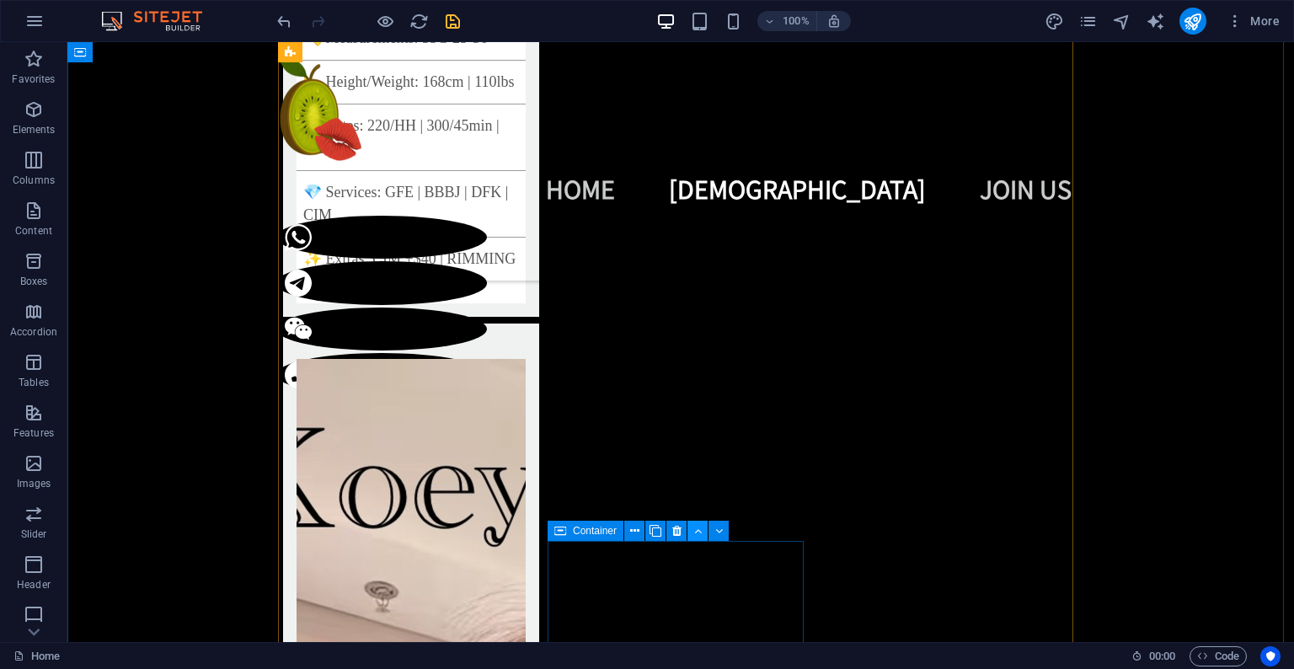
click at [694, 534] on icon at bounding box center [698, 531] width 8 height 18
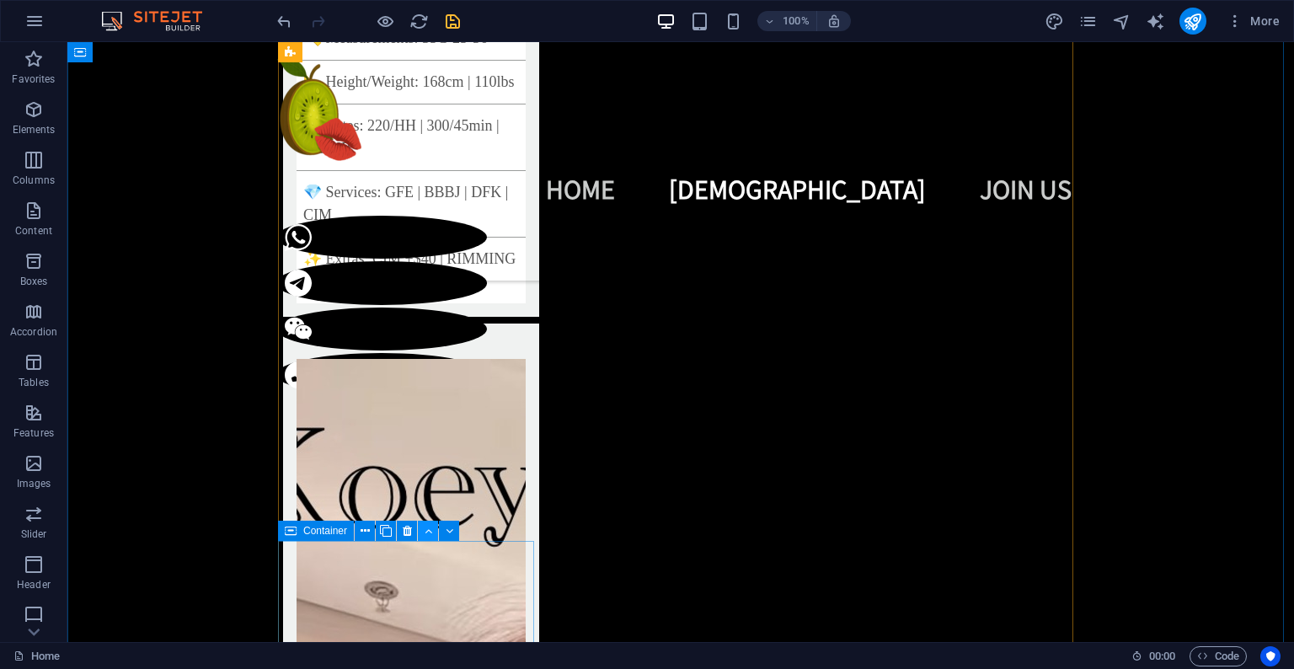
click at [429, 537] on icon at bounding box center [429, 531] width 8 height 18
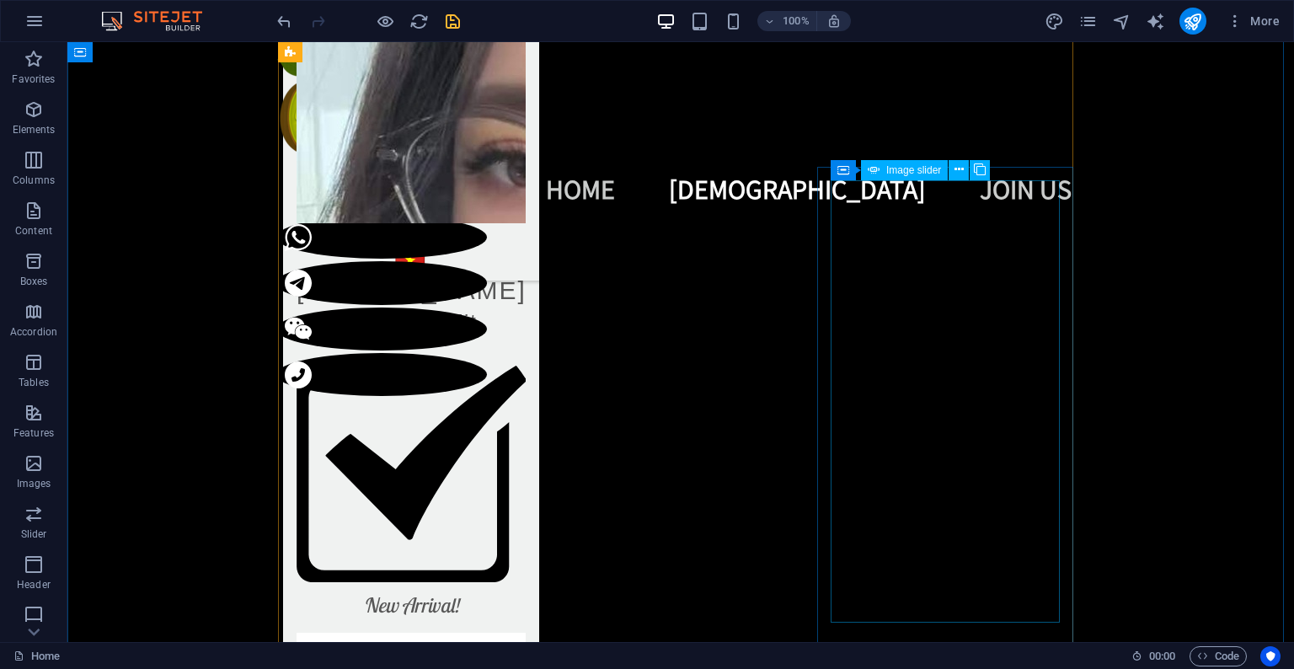
scroll to position [1711, 0]
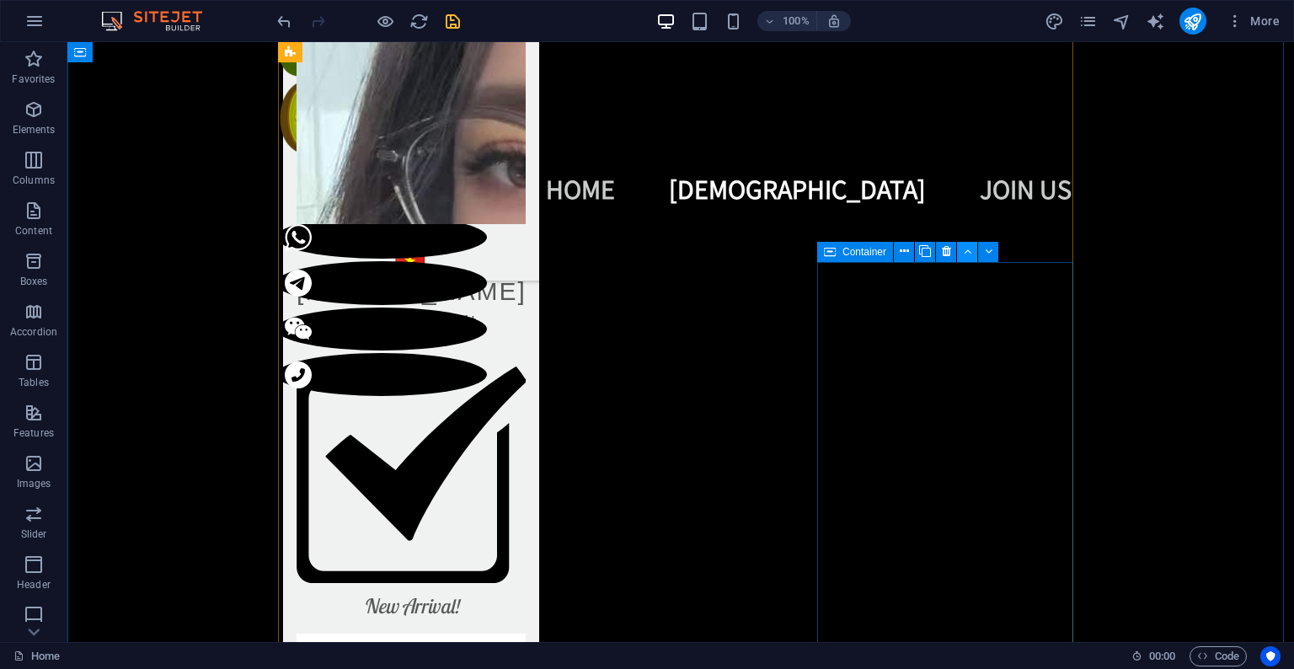
click at [967, 254] on icon at bounding box center [968, 252] width 8 height 18
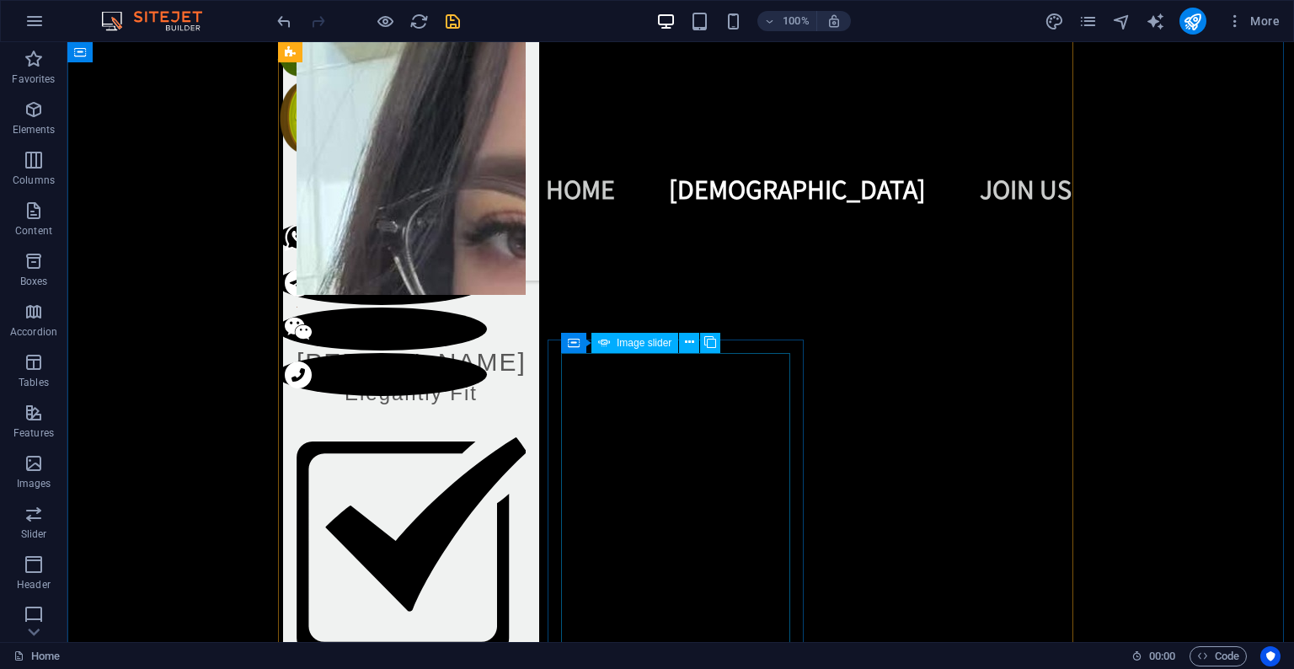
scroll to position [1634, 0]
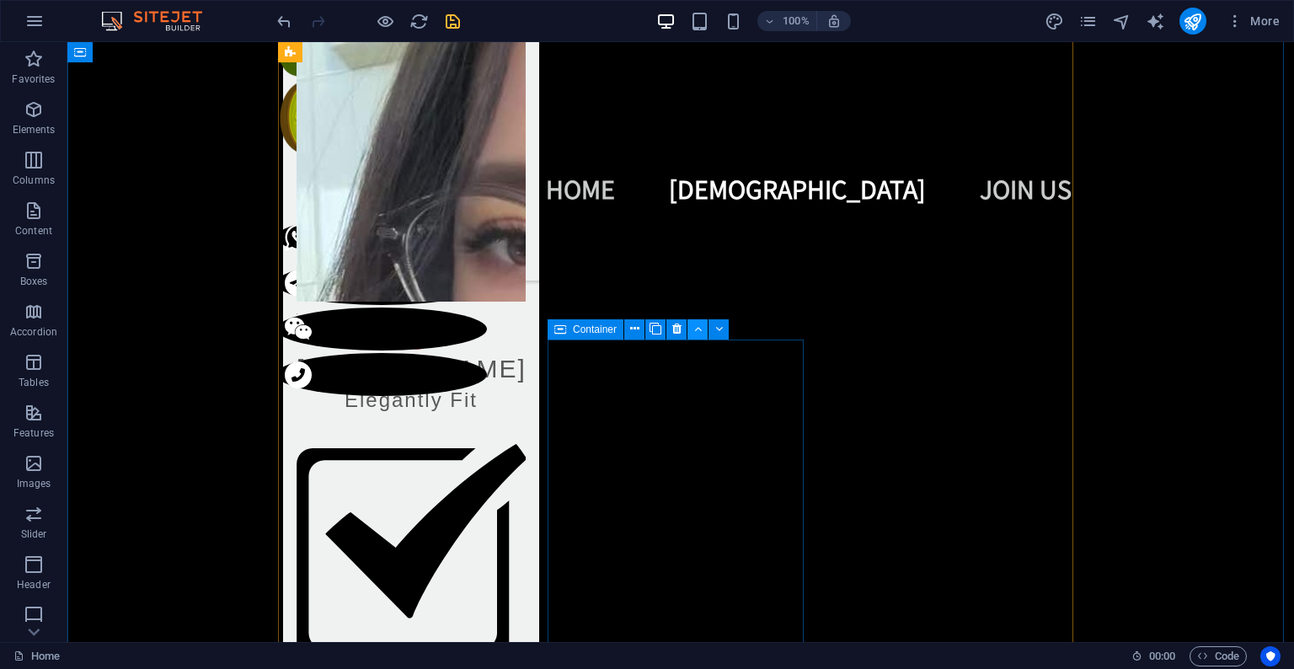
click at [698, 334] on icon at bounding box center [698, 329] width 8 height 18
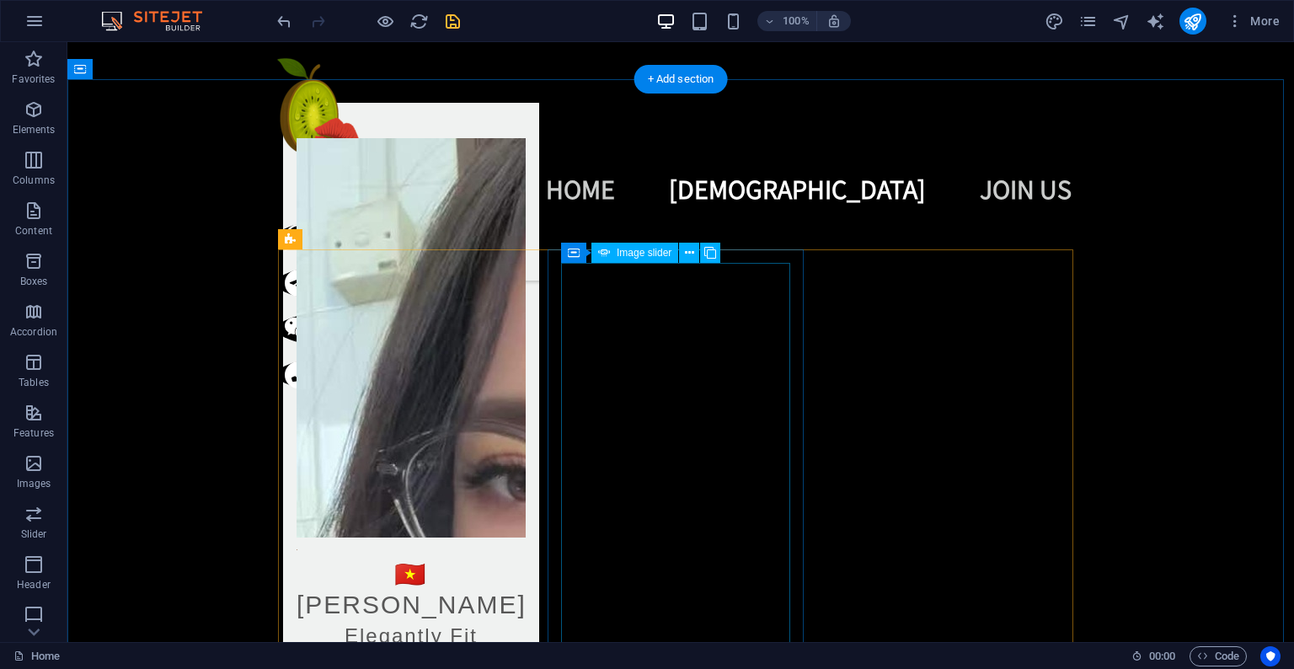
scroll to position [1495, 0]
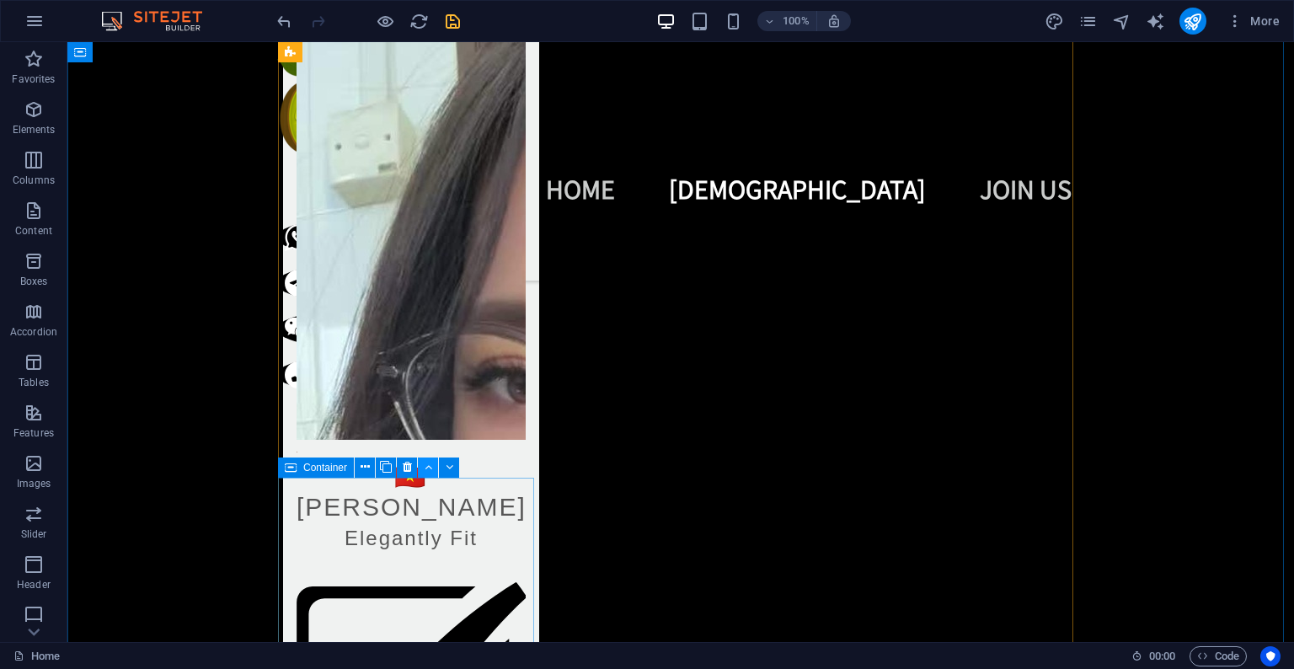
click at [425, 466] on icon at bounding box center [429, 467] width 8 height 18
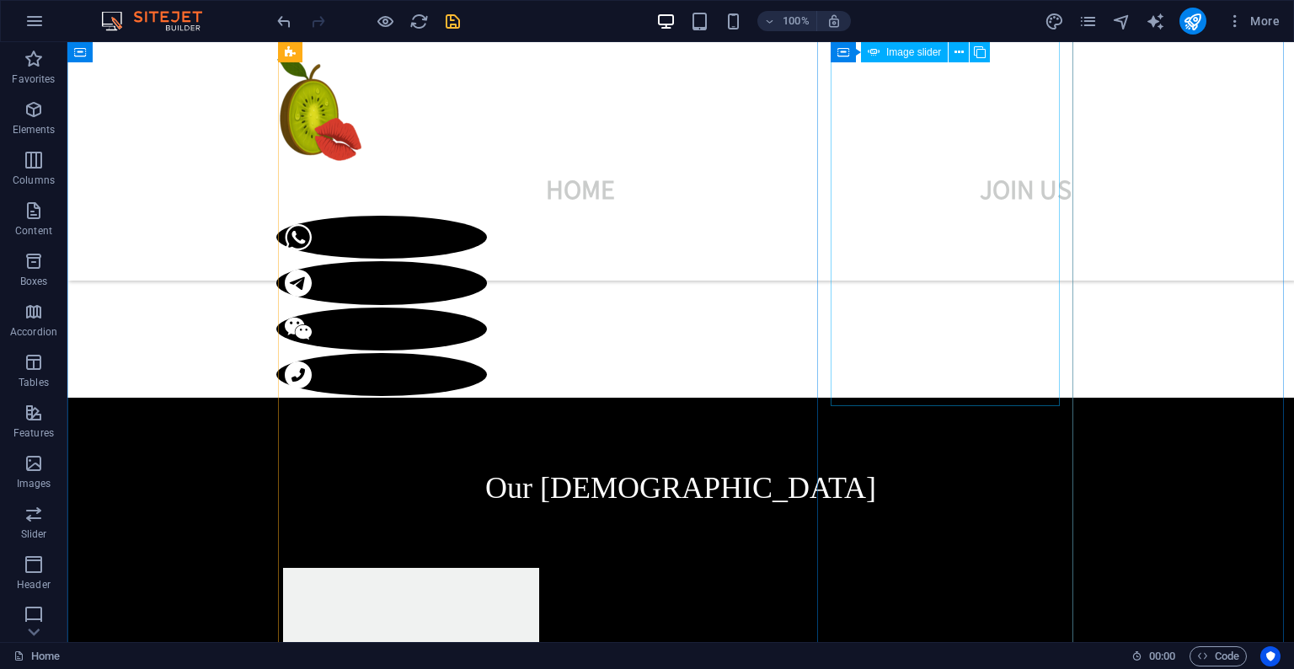
scroll to position [805, 0]
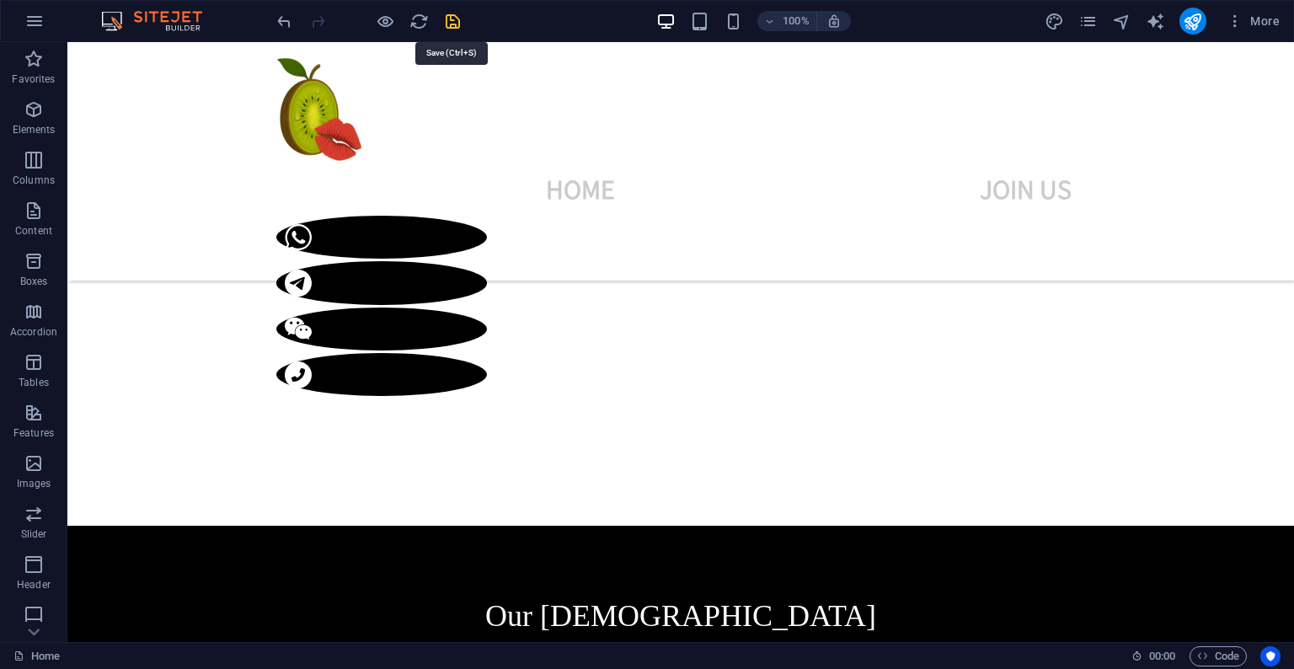
click at [457, 17] on icon "save" at bounding box center [452, 21] width 19 height 19
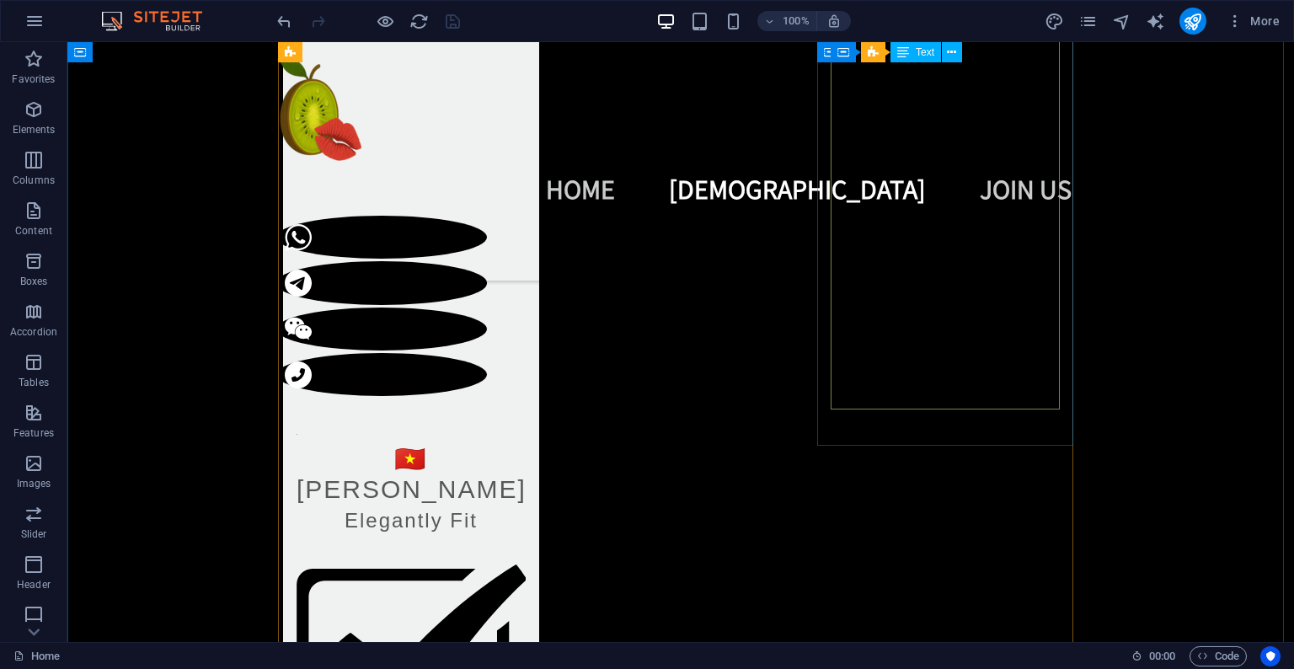
scroll to position [2622, 0]
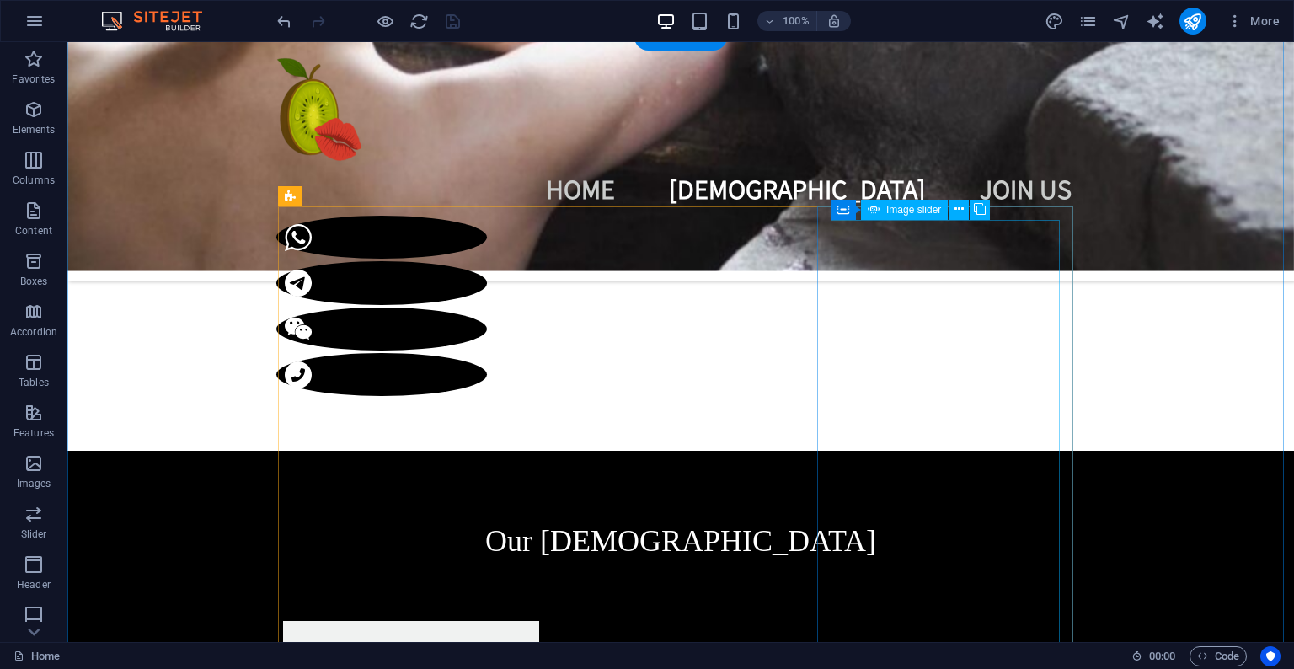
scroll to position [1068, 0]
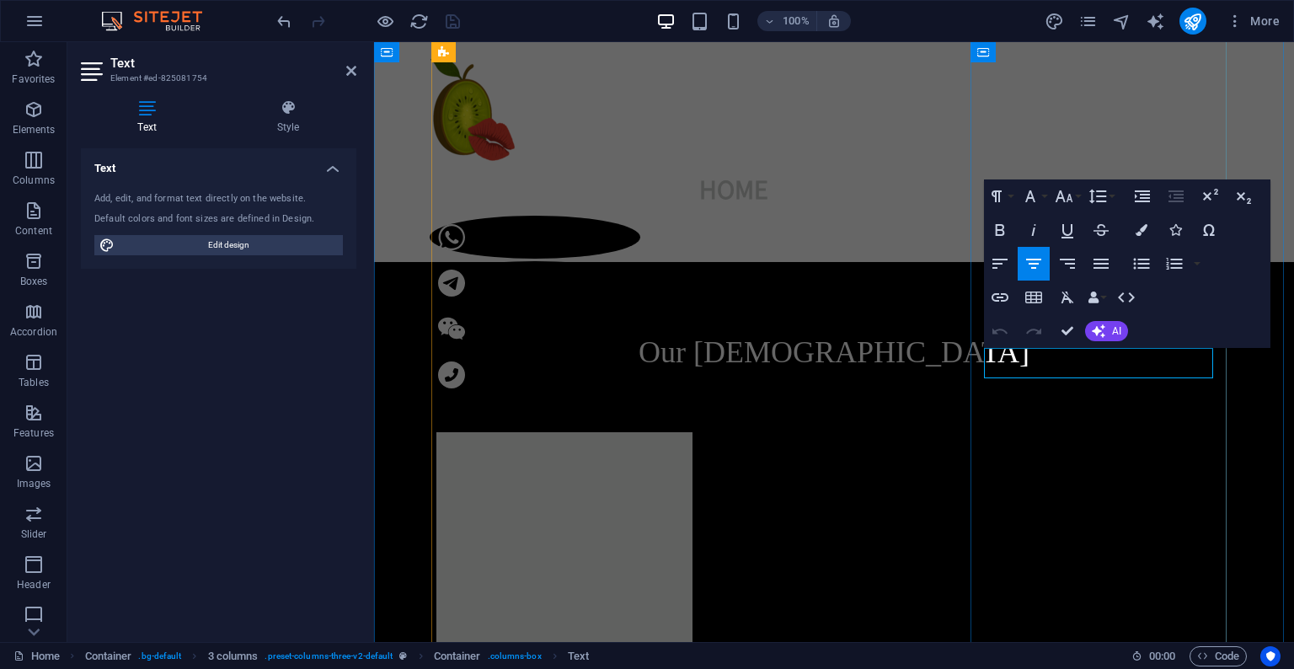
drag, startPoint x: 1160, startPoint y: 363, endPoint x: 1082, endPoint y: 361, distance: 78.4
drag, startPoint x: 1159, startPoint y: 363, endPoint x: 1077, endPoint y: 365, distance: 82.6
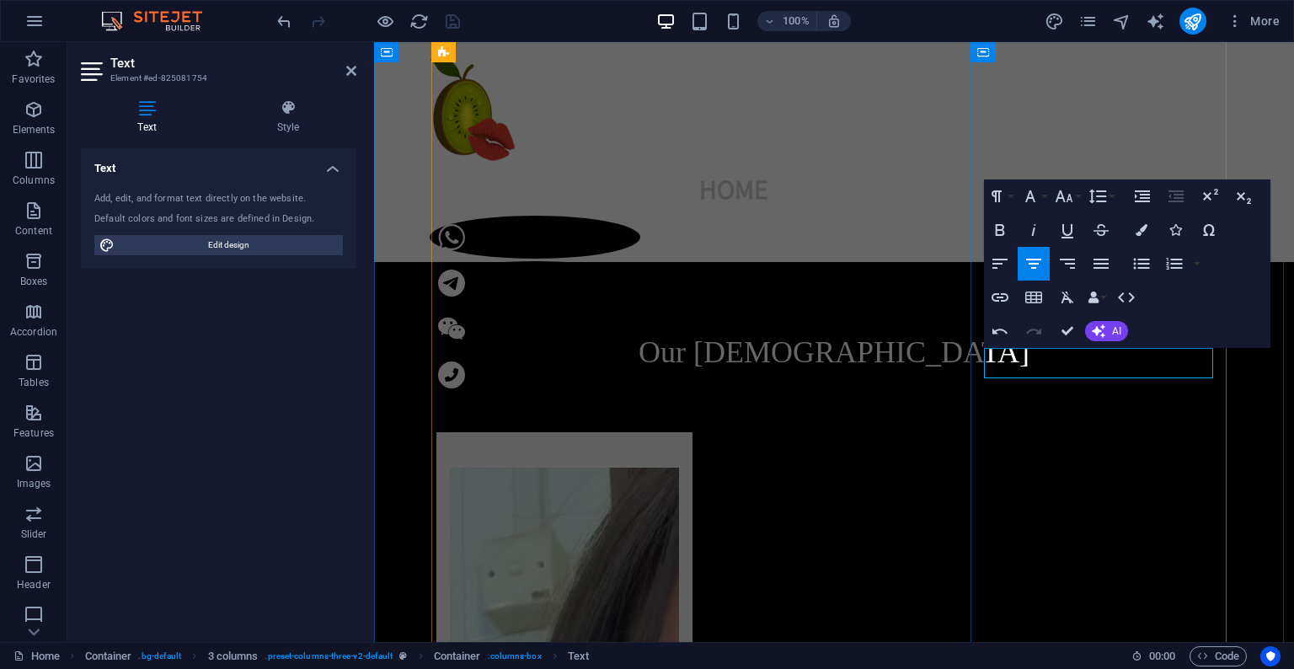
drag, startPoint x: 1146, startPoint y: 368, endPoint x: 1085, endPoint y: 368, distance: 60.7
drag, startPoint x: 1073, startPoint y: 329, endPoint x: 1006, endPoint y: 286, distance: 79.9
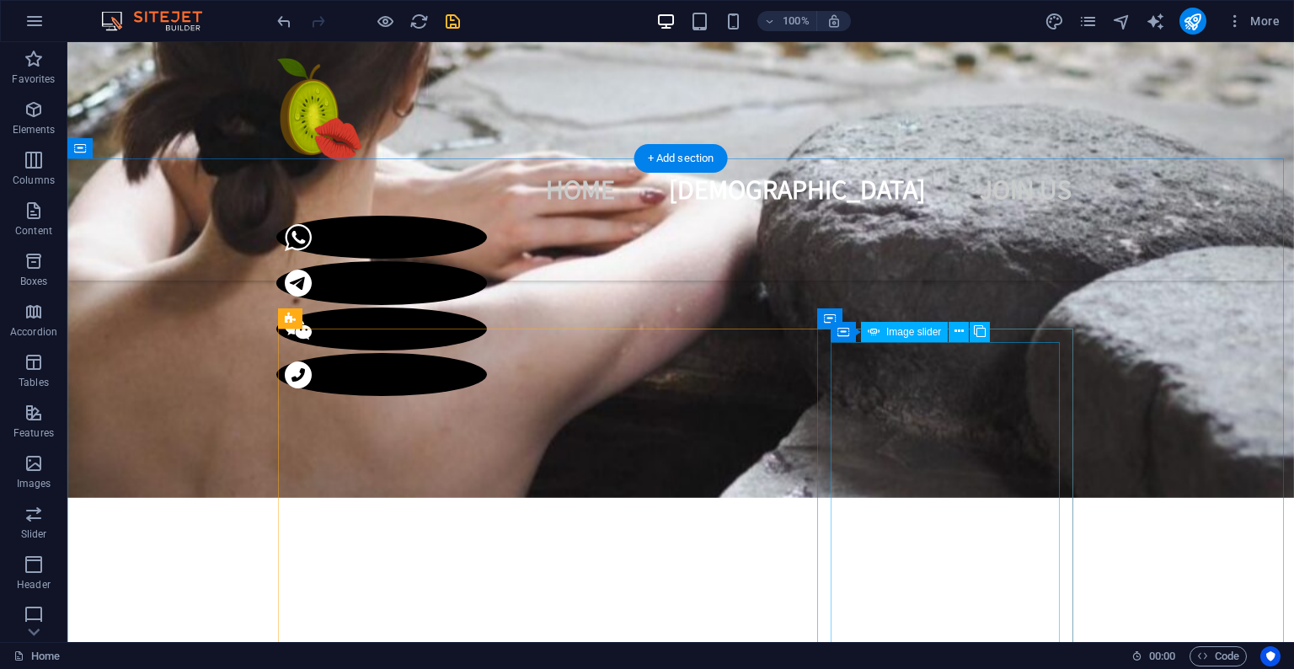
scroll to position [655, 0]
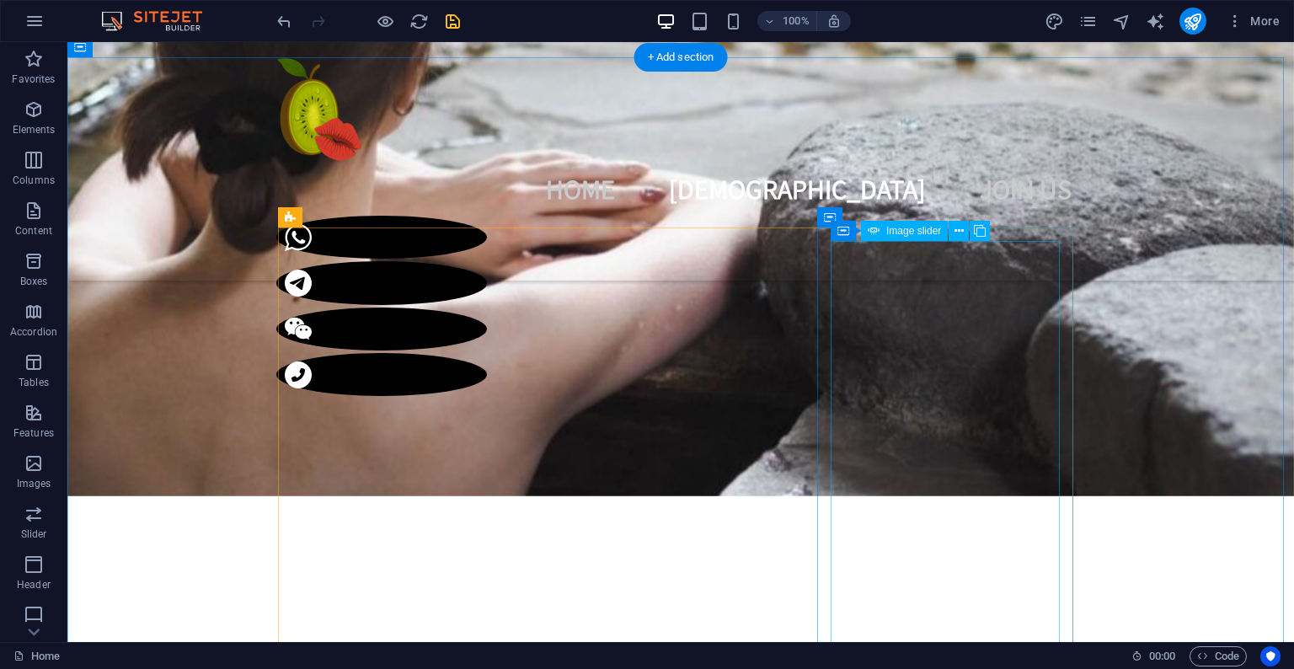
select select "px"
select select "fade"
select select "ms"
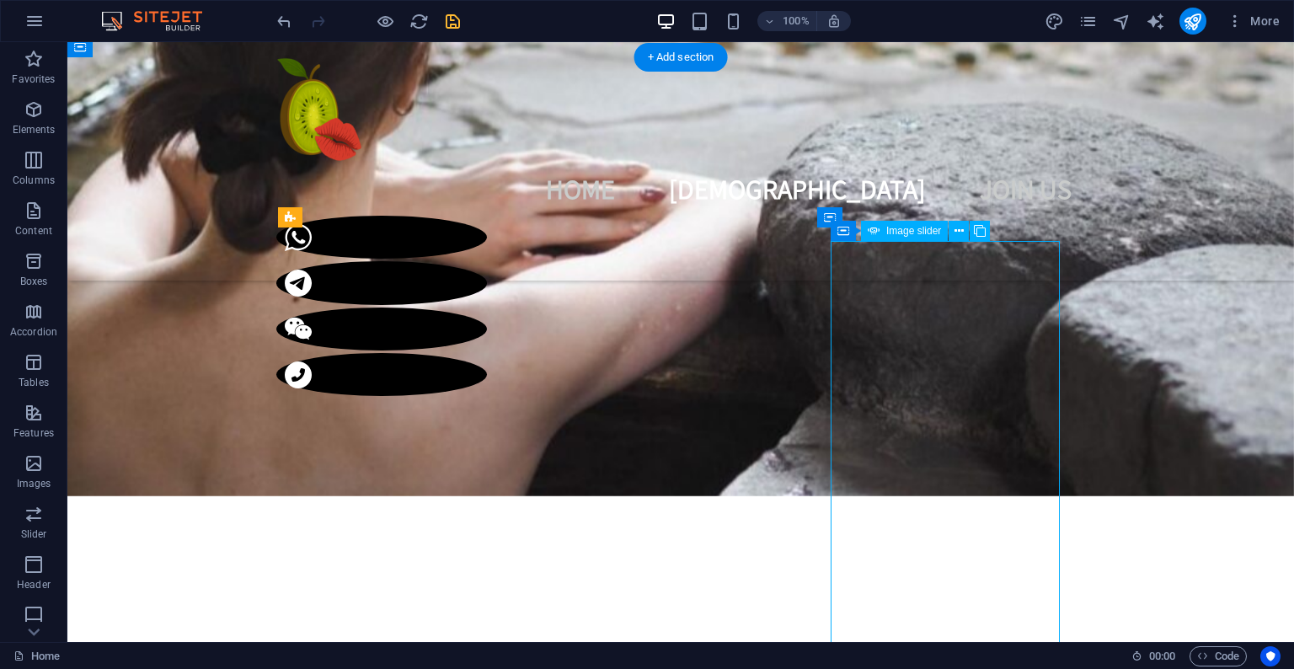
select select "s"
select select "progressive"
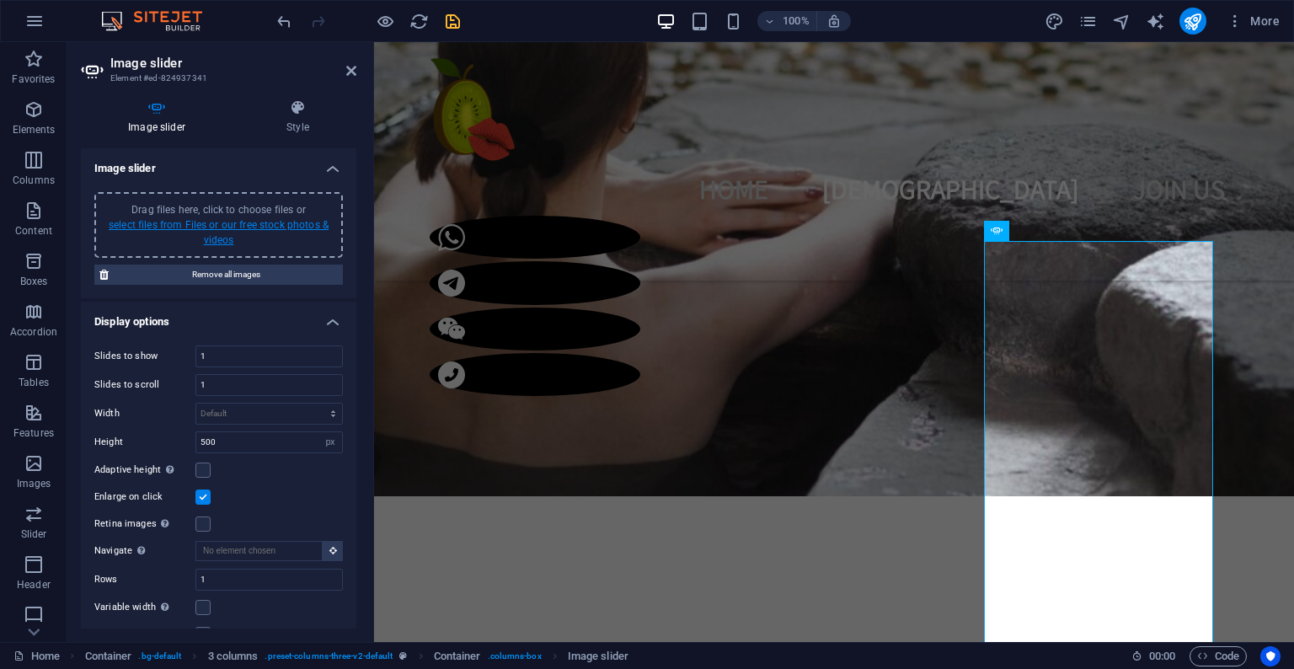
click at [228, 227] on link "select files from Files or our free stock photos & videos" at bounding box center [219, 232] width 220 height 27
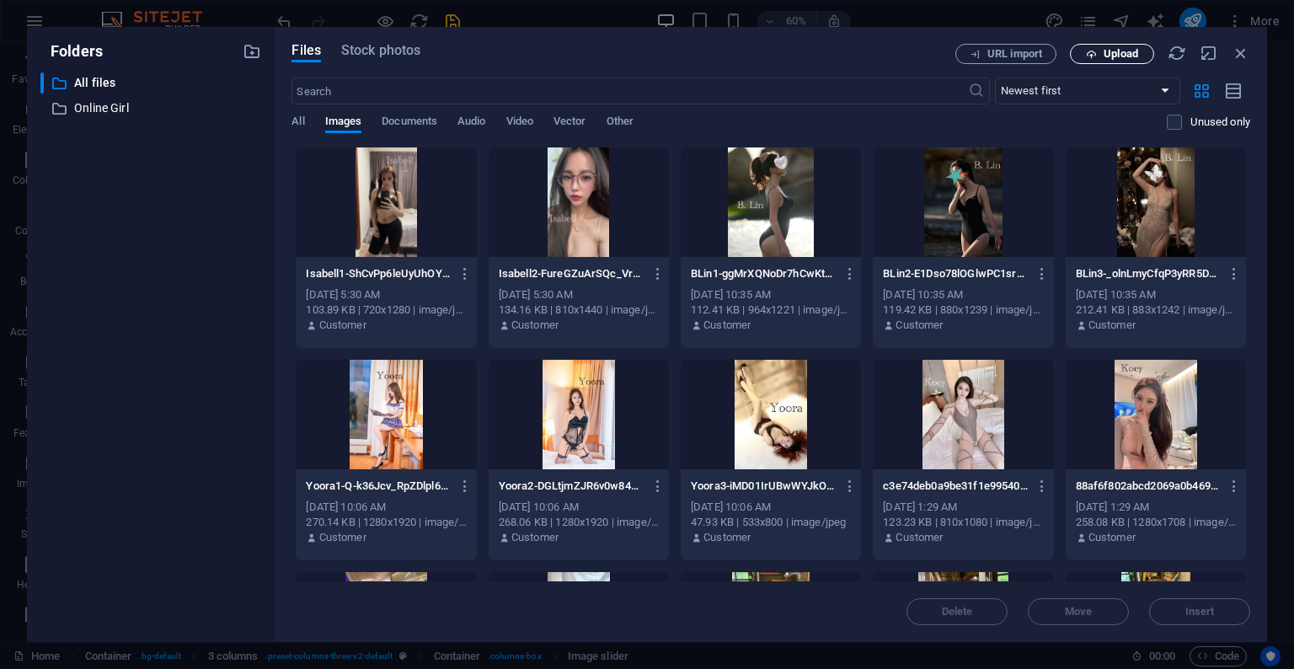
click at [1121, 57] on span "Upload" at bounding box center [1121, 54] width 35 height 10
click at [1115, 55] on span "Upload" at bounding box center [1121, 54] width 35 height 10
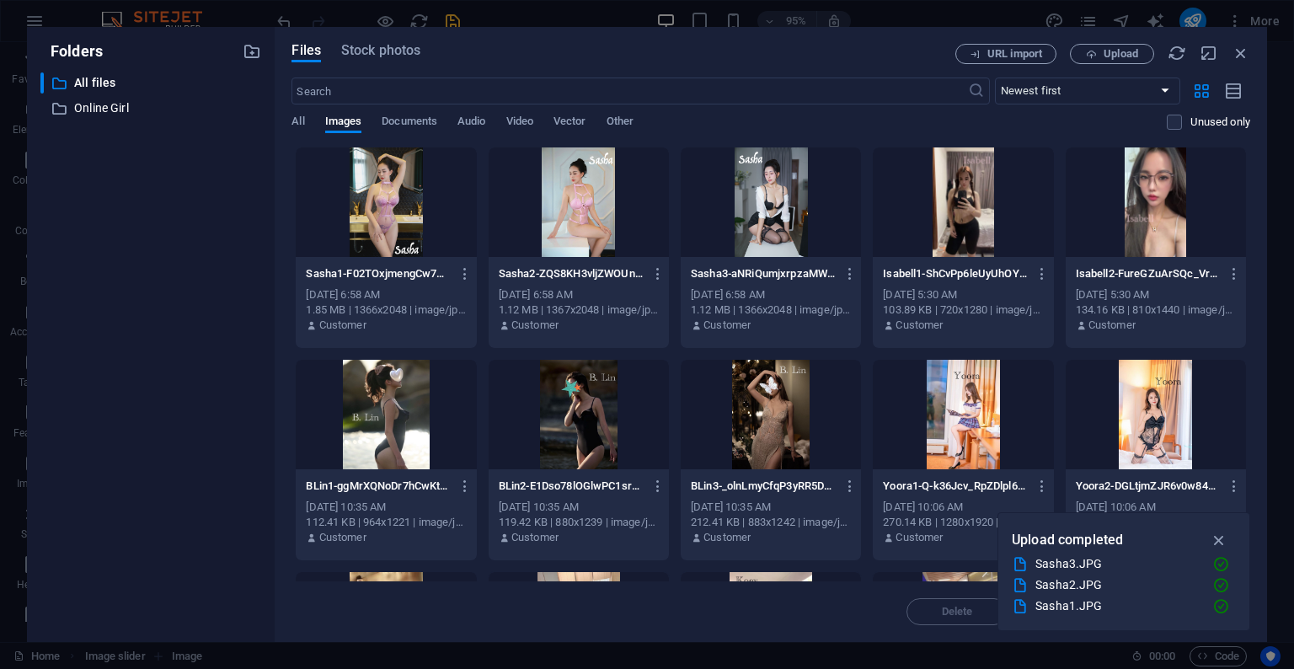
click at [780, 193] on div at bounding box center [771, 202] width 180 height 110
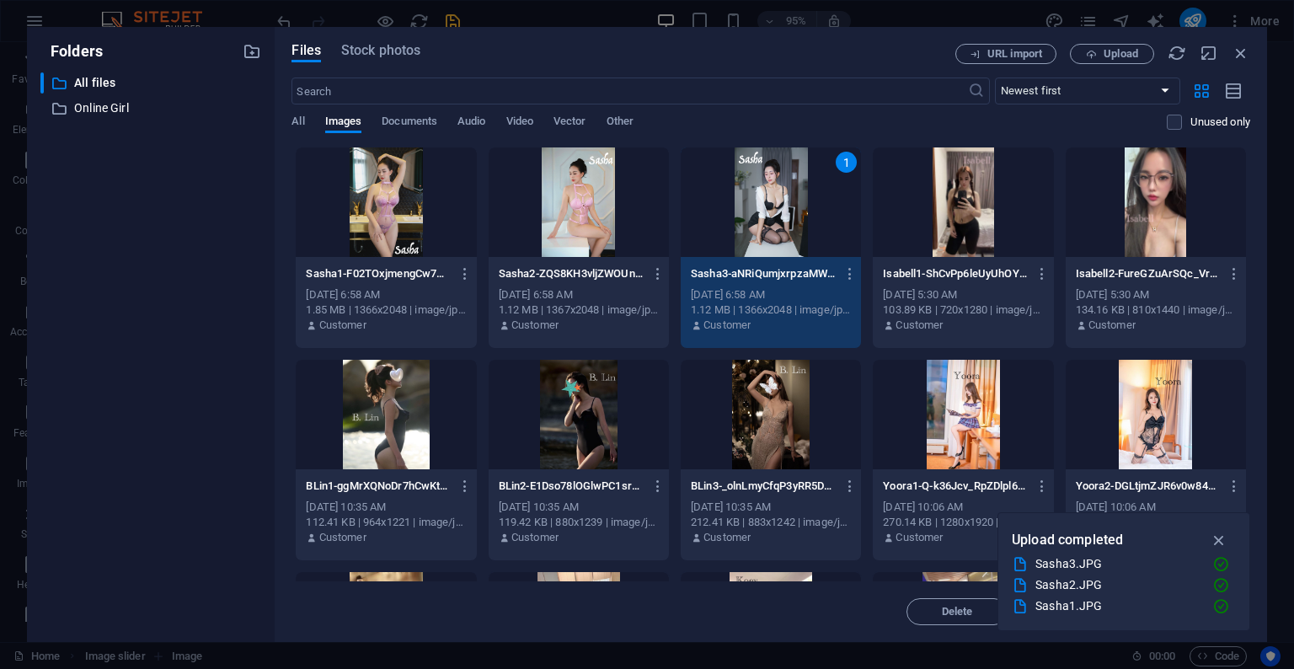
drag, startPoint x: 516, startPoint y: 208, endPoint x: 538, endPoint y: 202, distance: 21.9
click at [517, 208] on div at bounding box center [579, 202] width 180 height 110
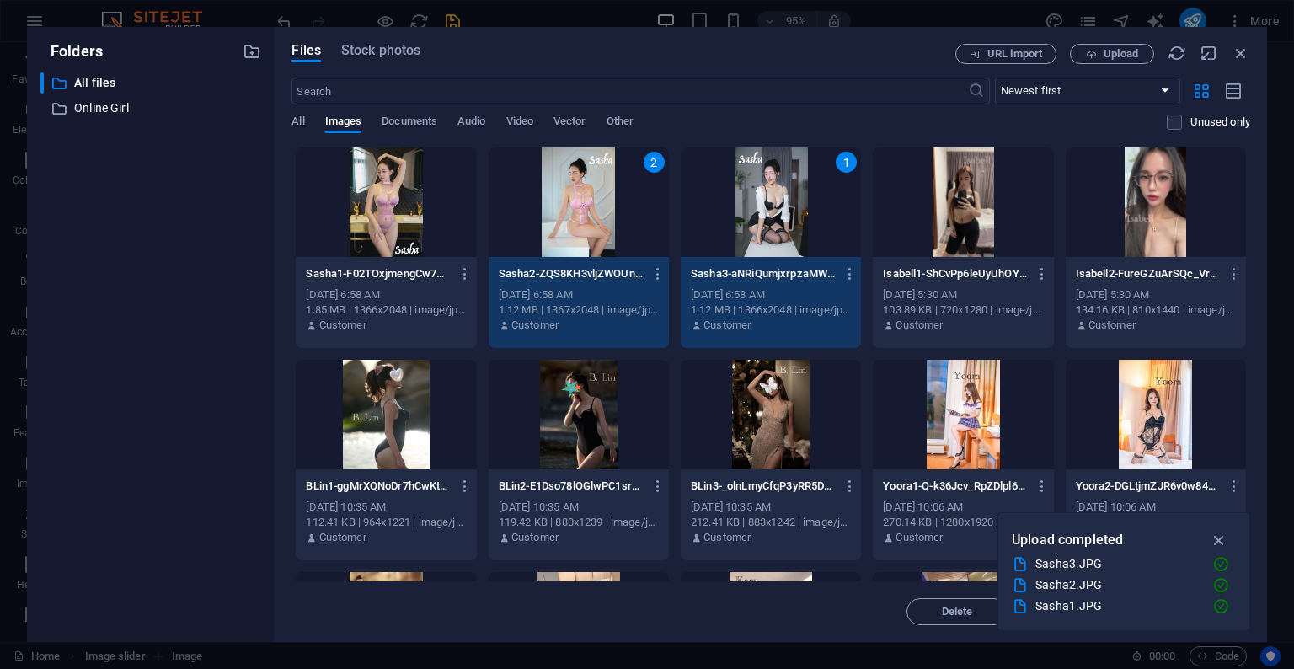
click at [389, 199] on div at bounding box center [386, 202] width 180 height 110
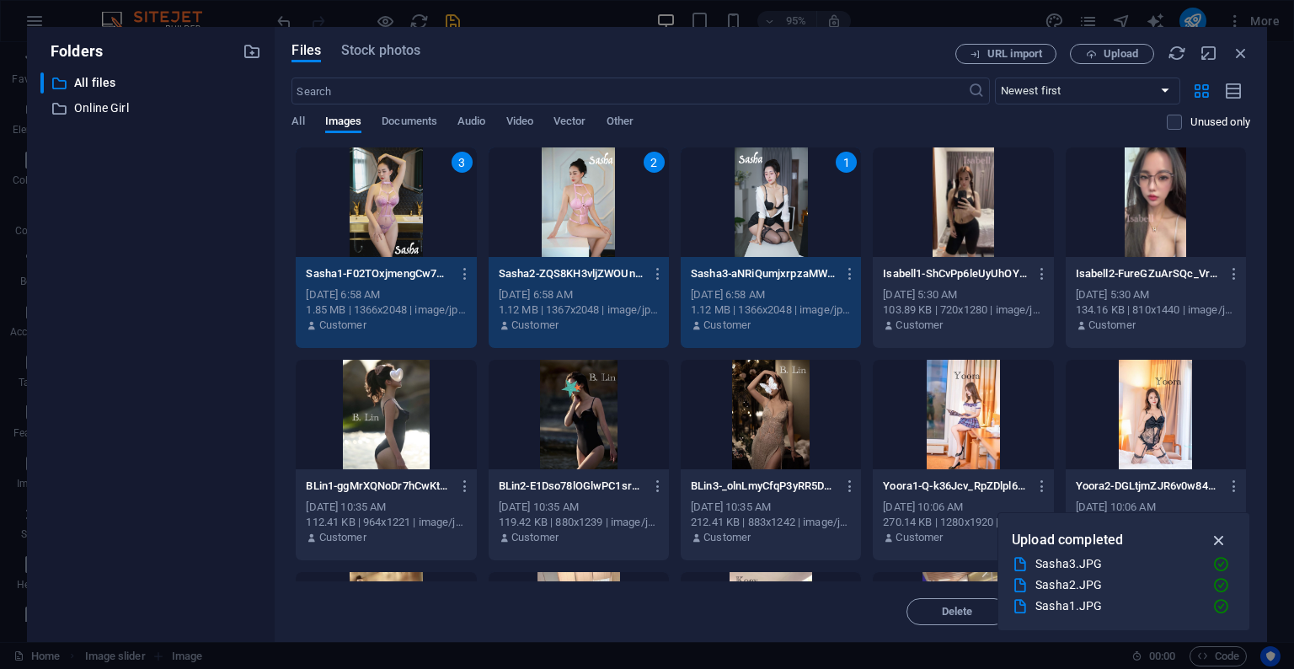
click at [1223, 539] on icon "button" at bounding box center [1219, 540] width 19 height 19
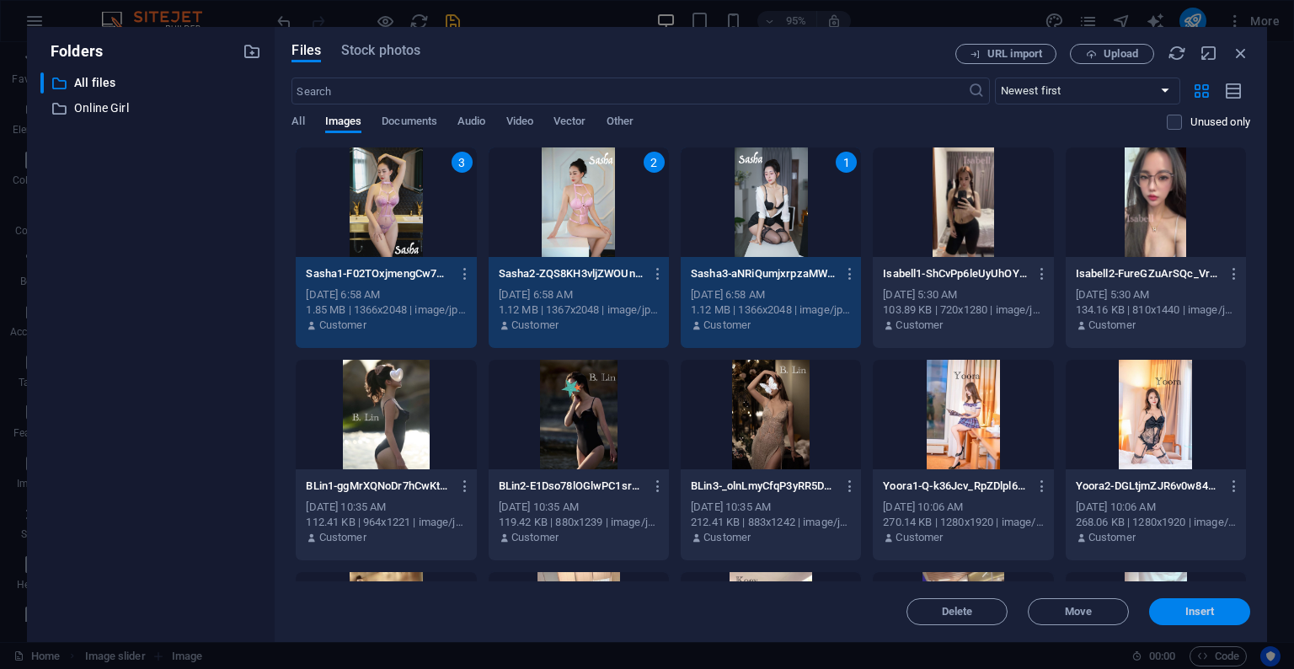
click at [1217, 605] on button "Insert" at bounding box center [1199, 611] width 101 height 27
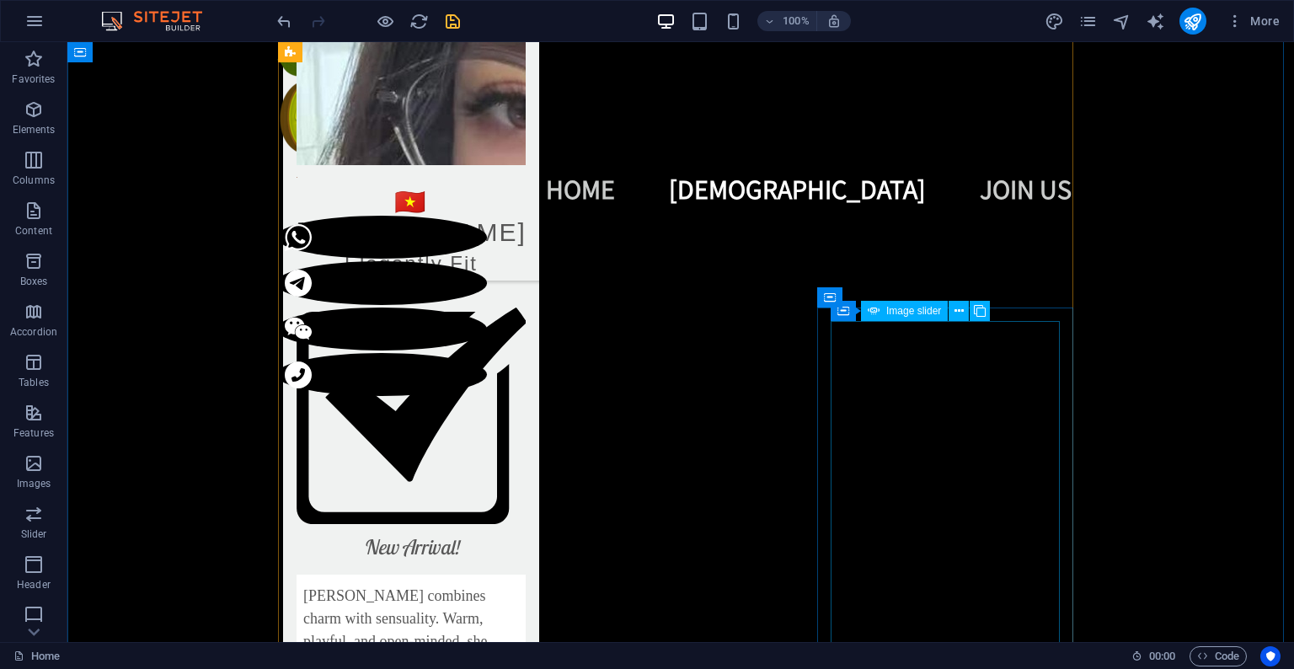
scroll to position [1901, 0]
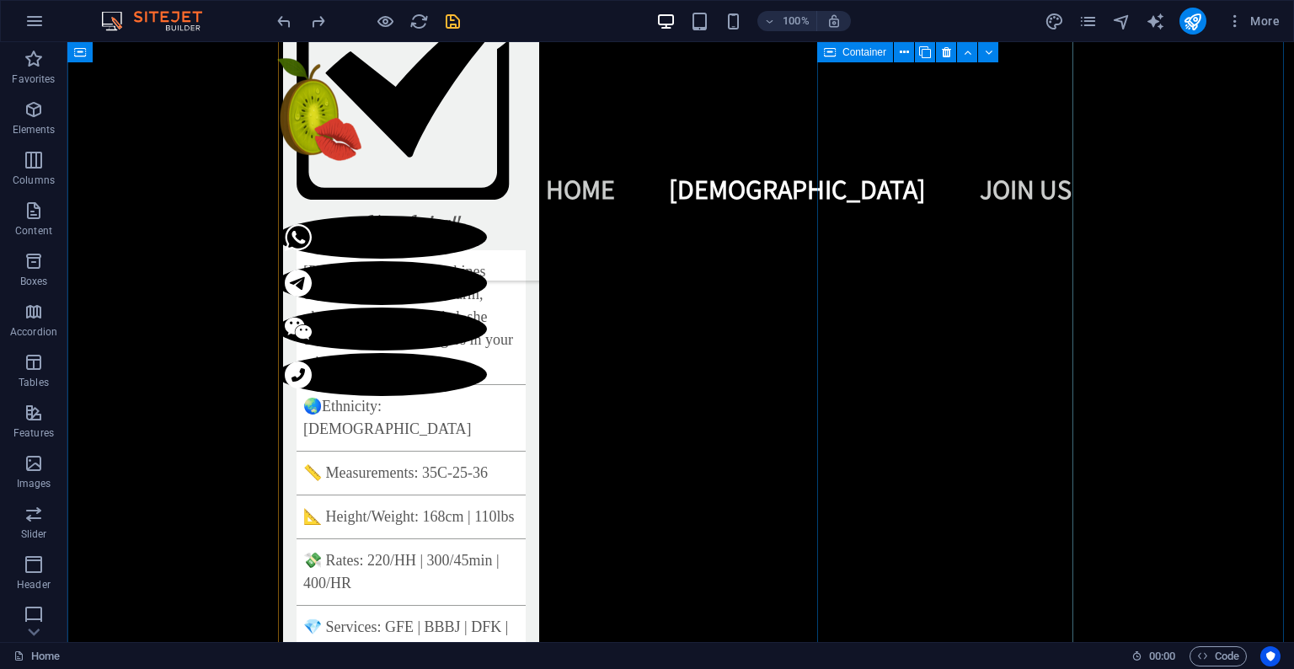
scroll to position [1927, 0]
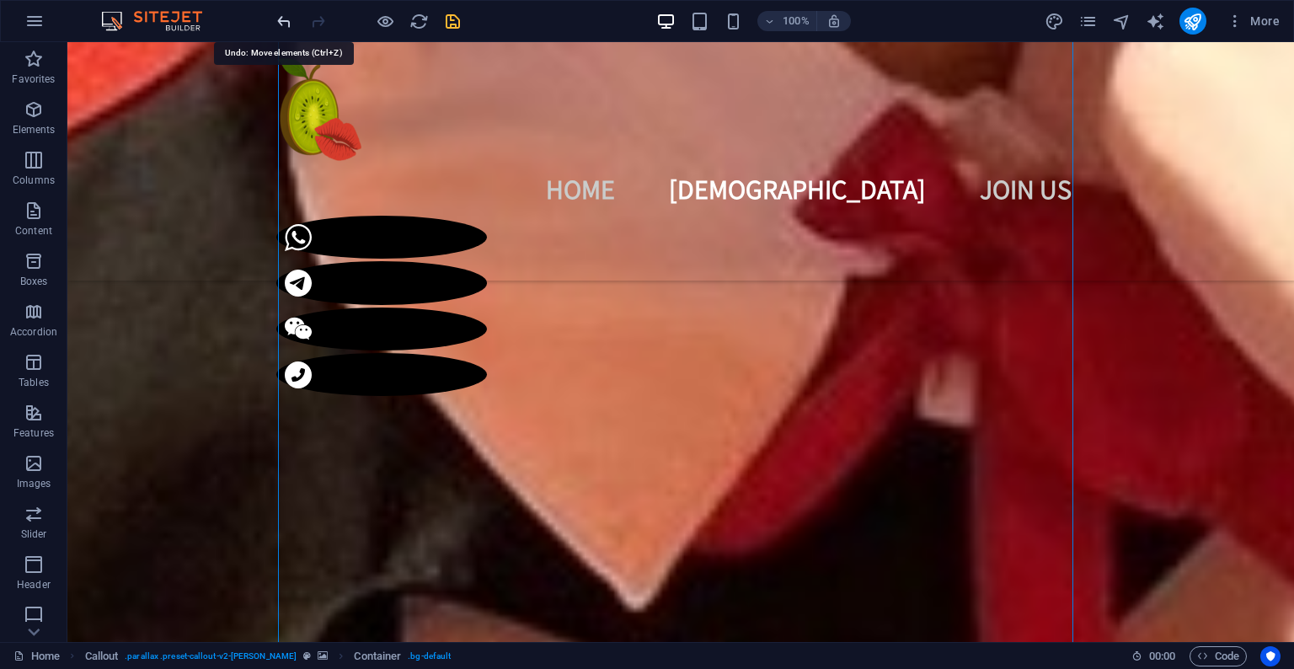
click at [284, 26] on icon "undo" at bounding box center [284, 21] width 19 height 19
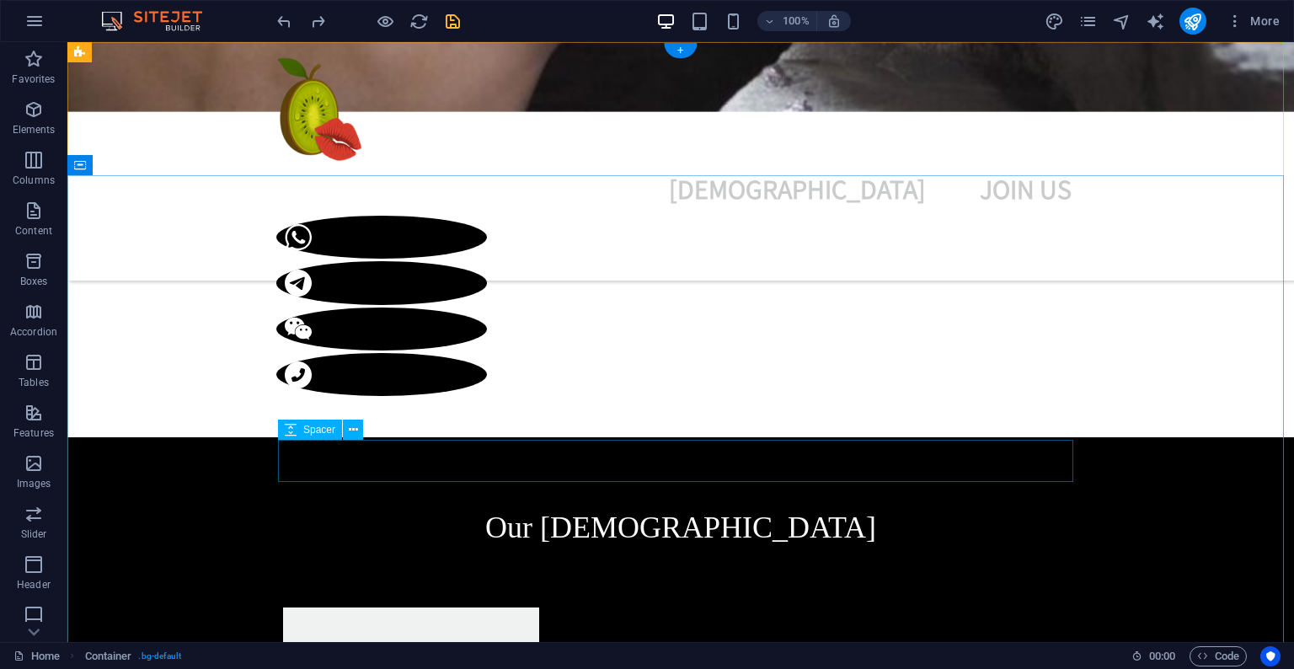
scroll to position [0, 0]
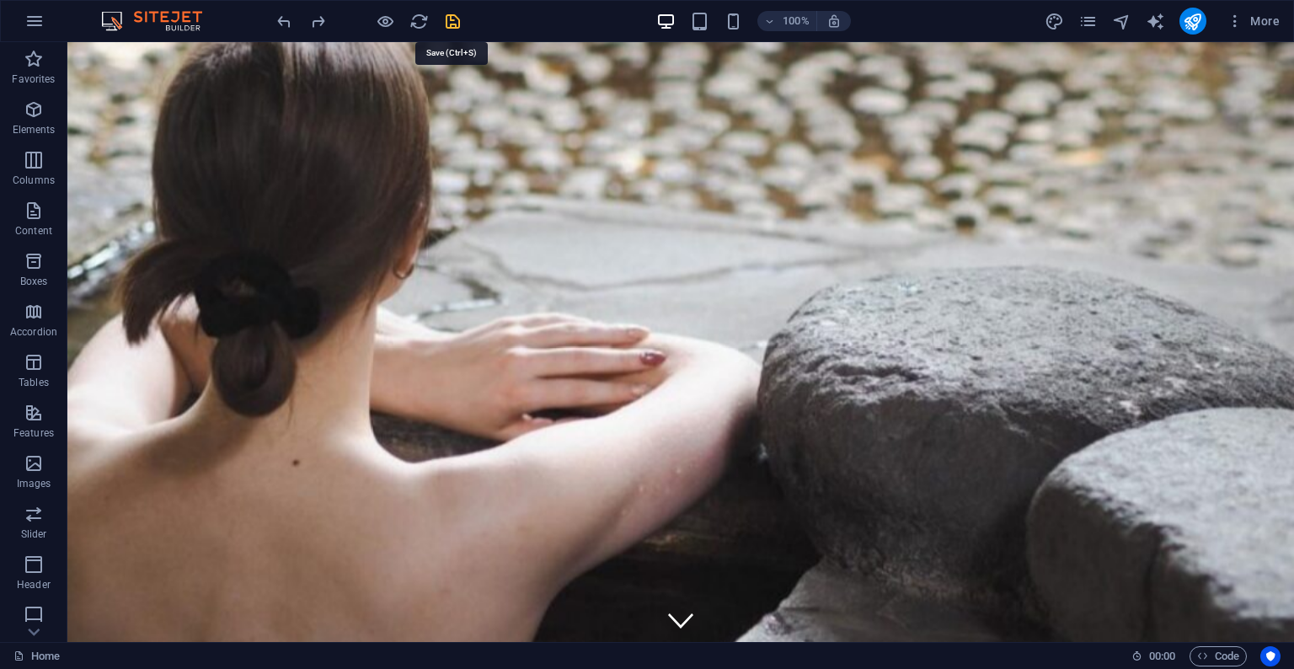
click at [448, 22] on icon "save" at bounding box center [452, 21] width 19 height 19
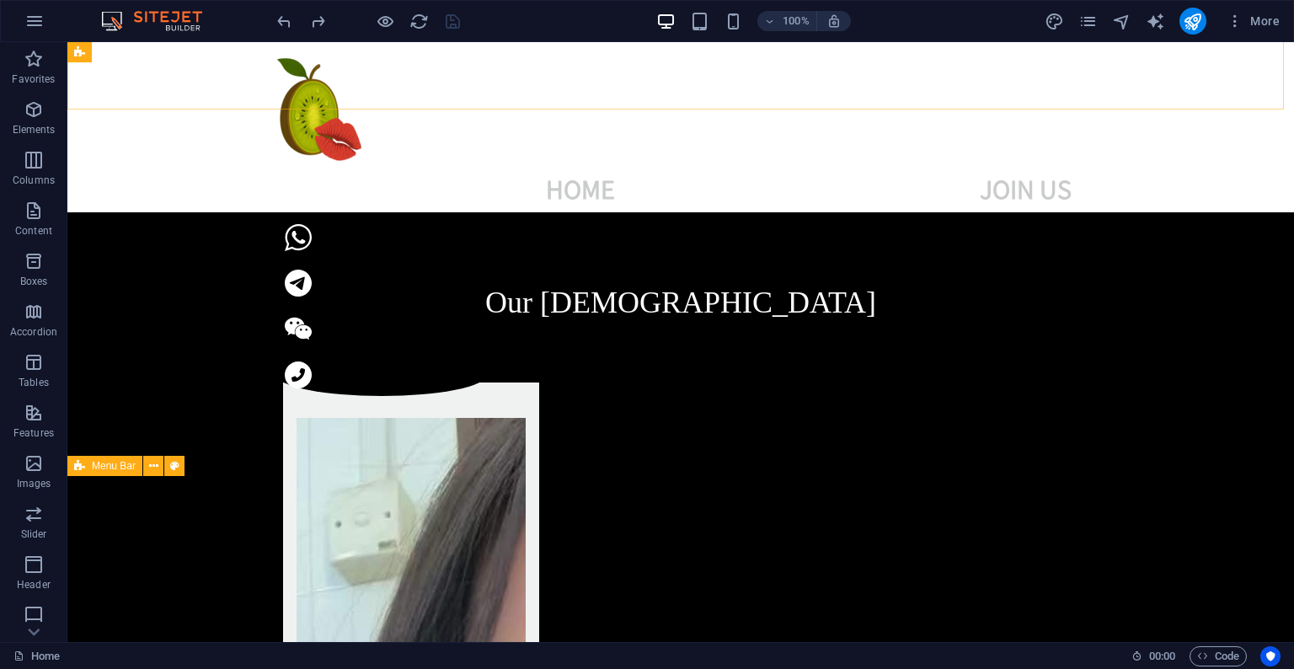
scroll to position [827, 0]
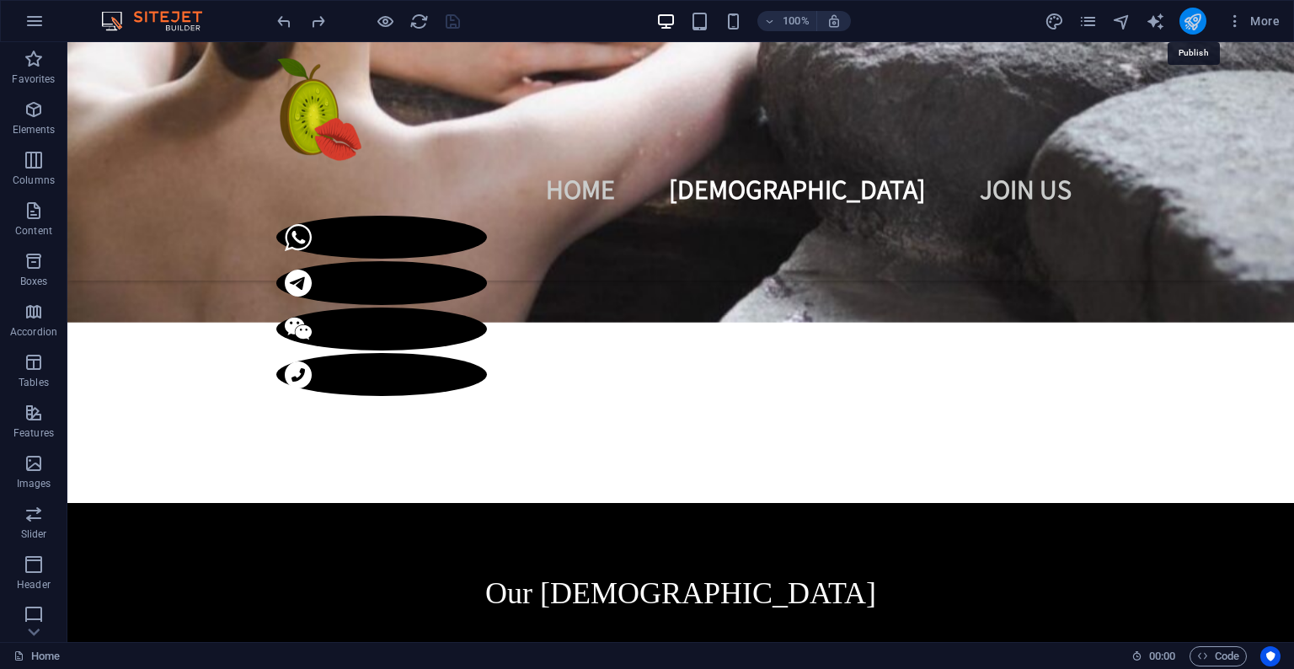
click at [1190, 17] on icon "publish" at bounding box center [1192, 21] width 19 height 19
